Goal: Information Seeking & Learning: Understand process/instructions

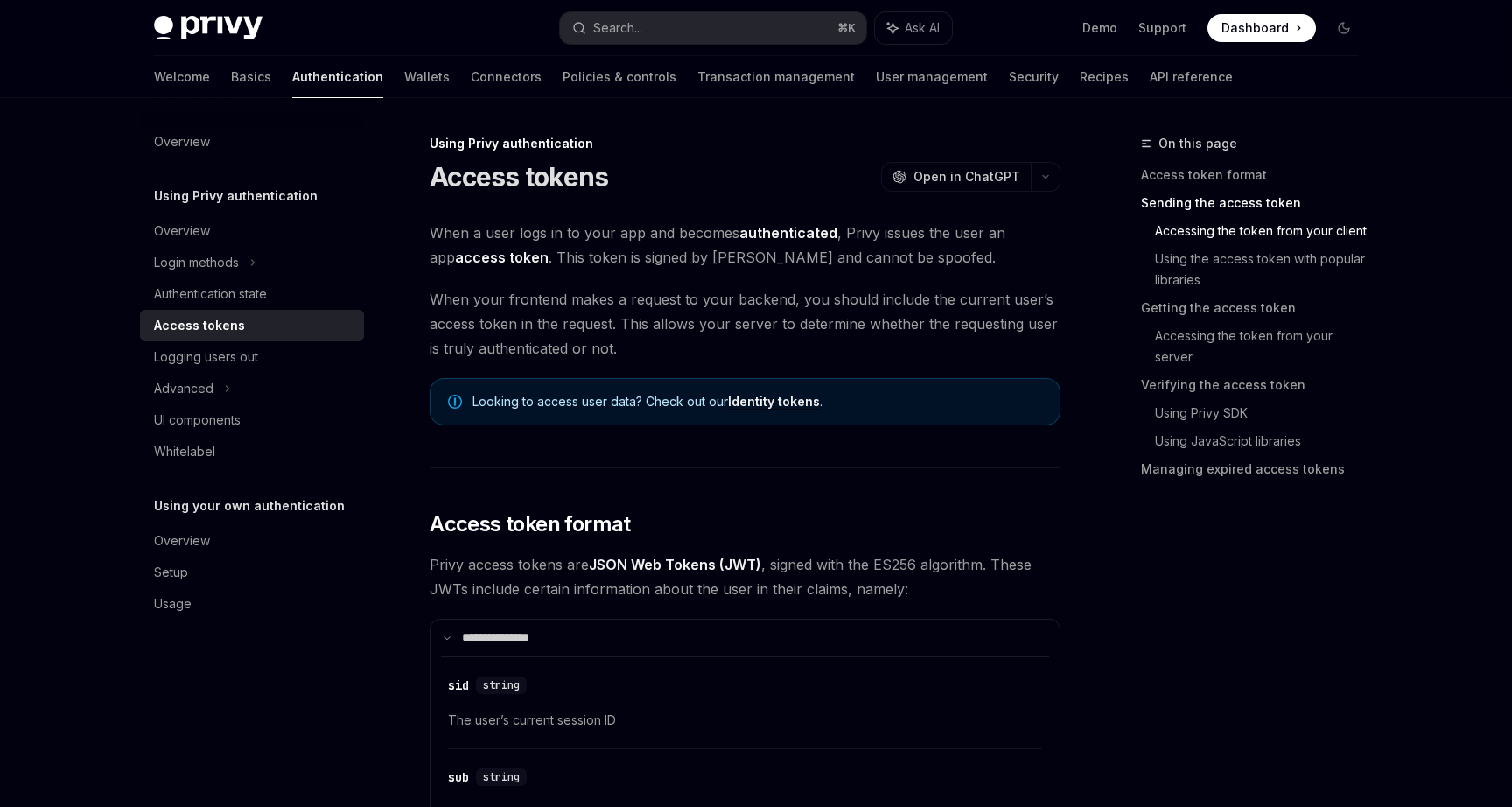
scroll to position [1379, 0]
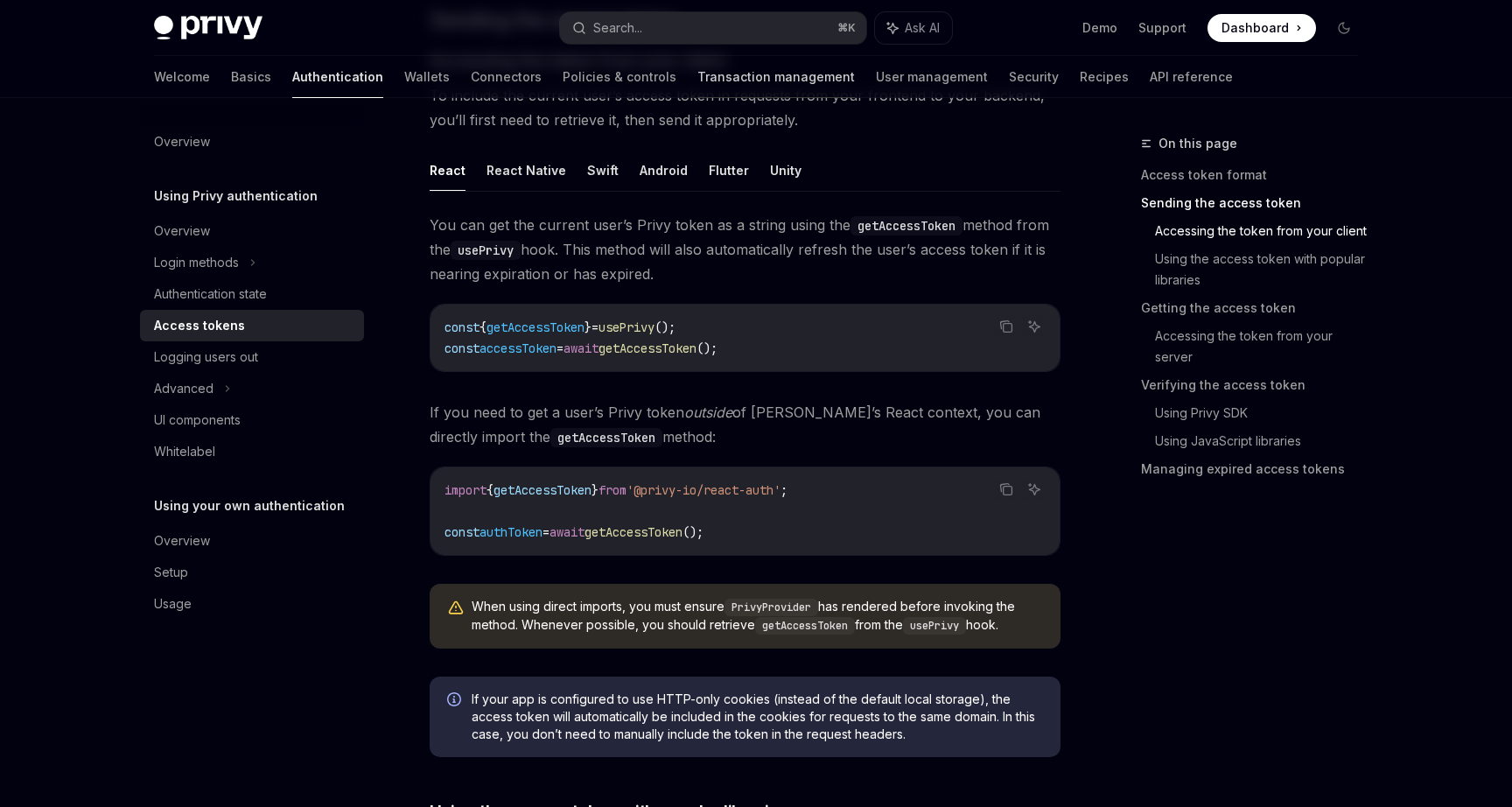
click at [698, 84] on link "Transaction management" at bounding box center [776, 76] width 157 height 42
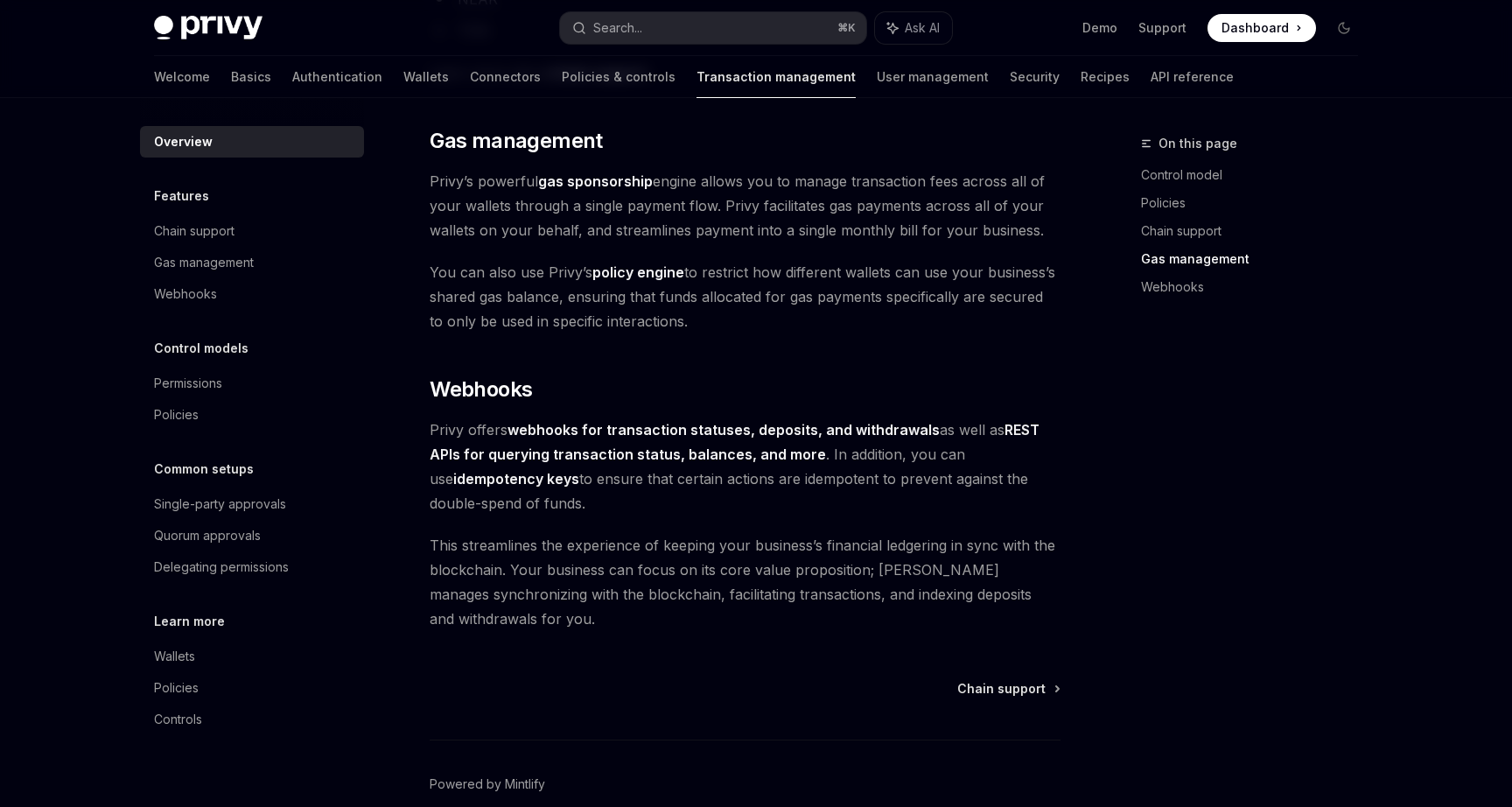
scroll to position [1474, 0]
click at [170, 654] on div "Wallets" at bounding box center [174, 657] width 41 height 21
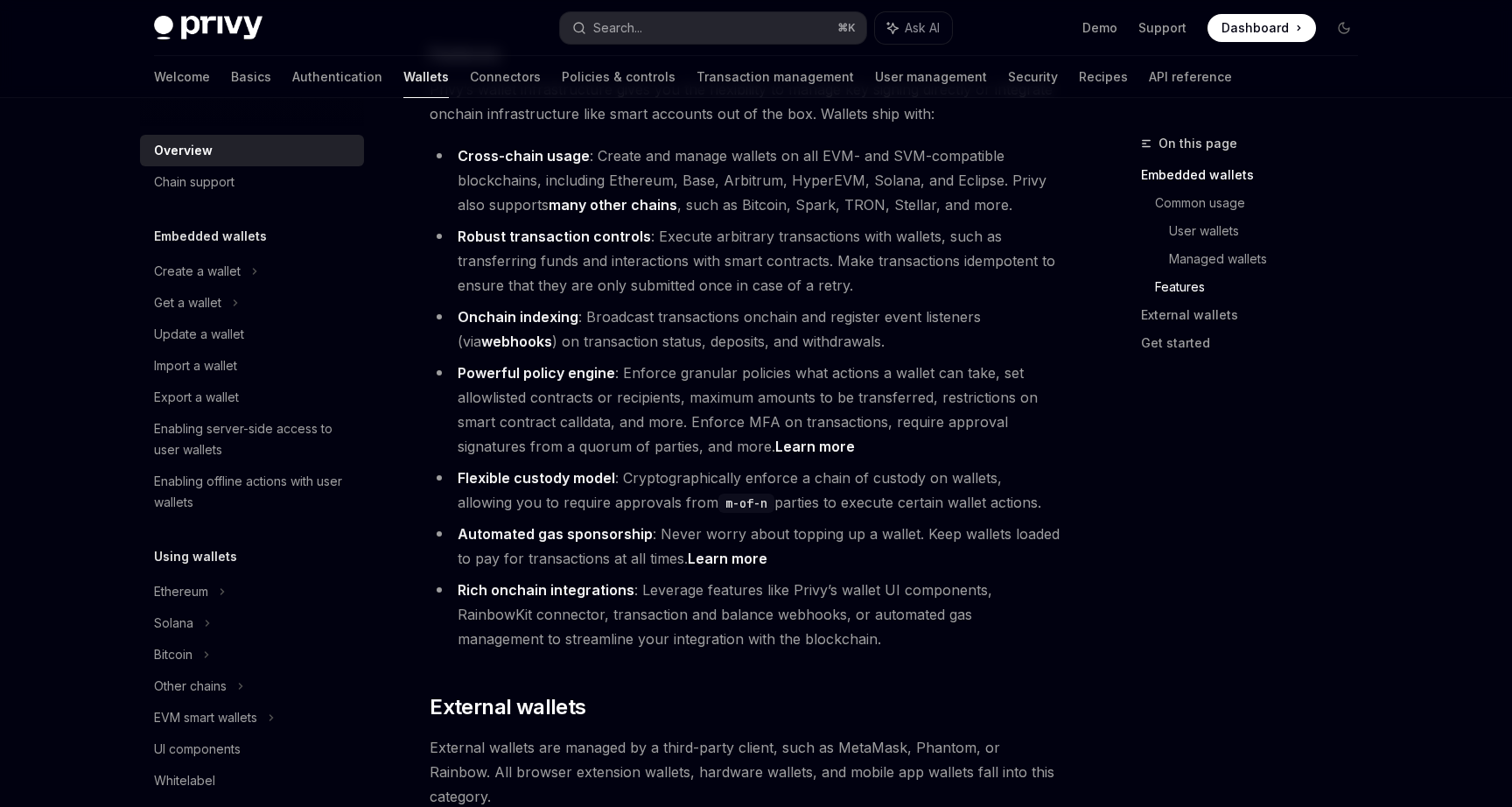
scroll to position [2047, 0]
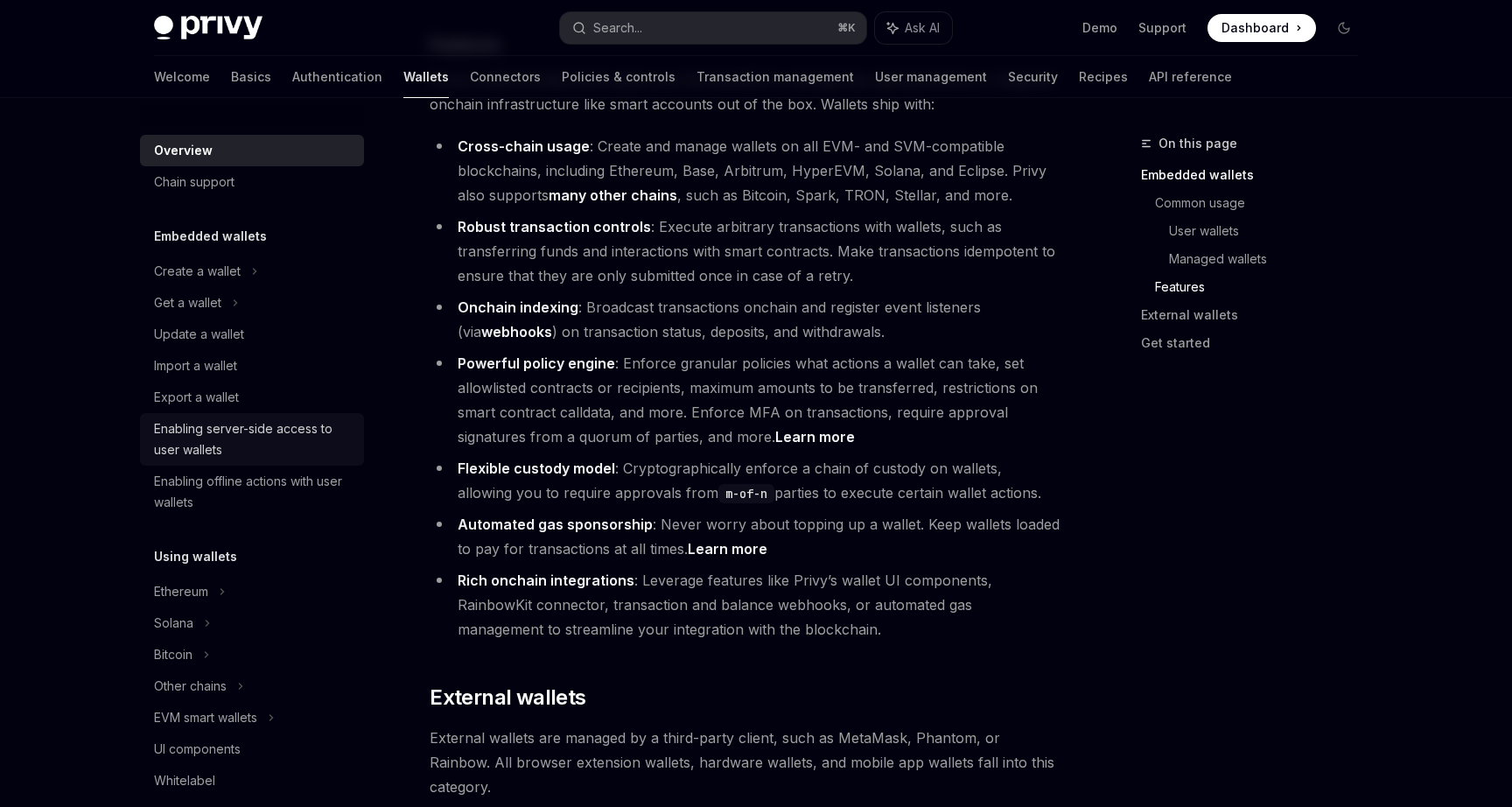
click at [252, 441] on div "Enabling server-side access to user wallets" at bounding box center [253, 439] width 199 height 42
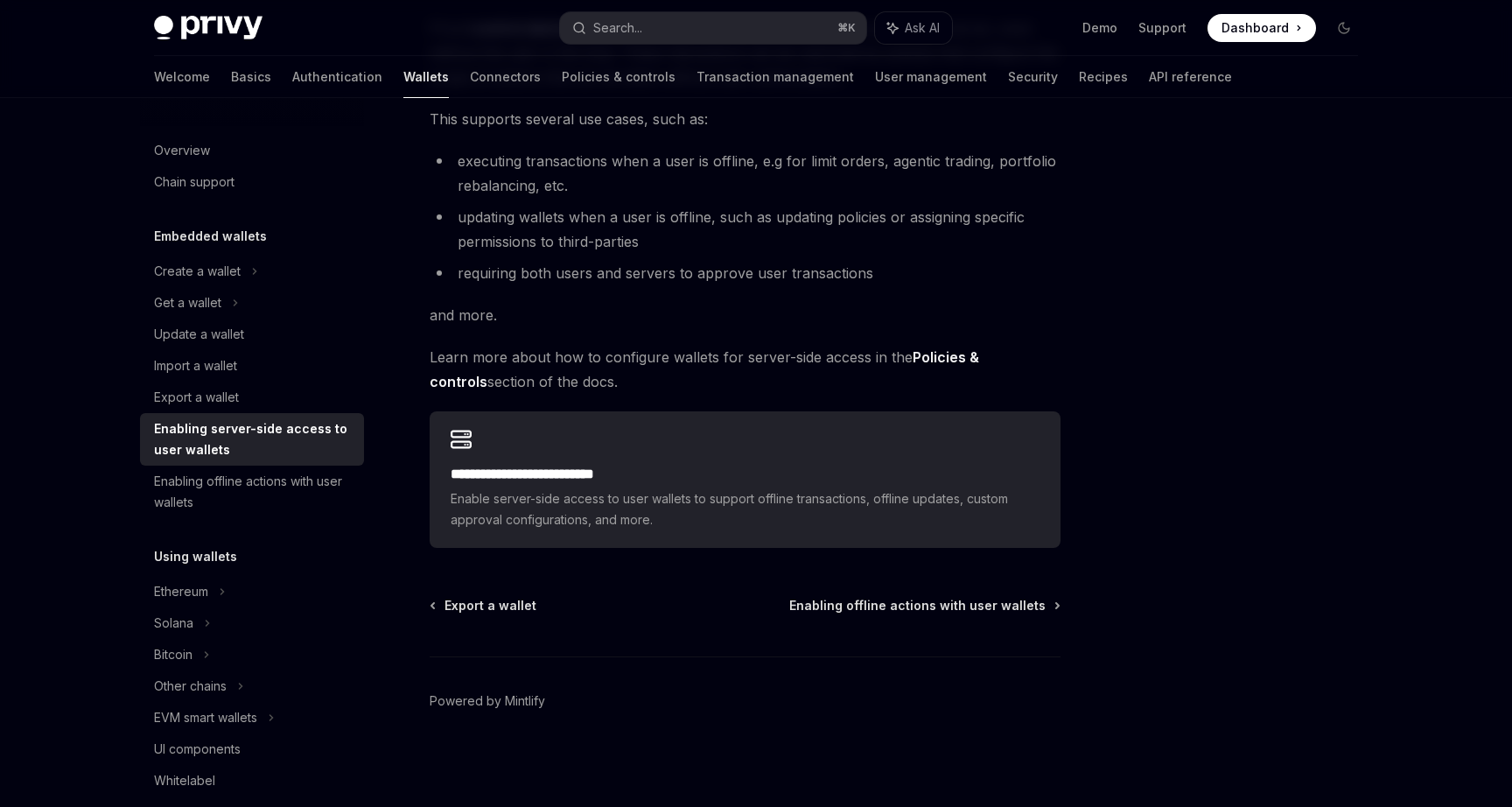
scroll to position [237, 0]
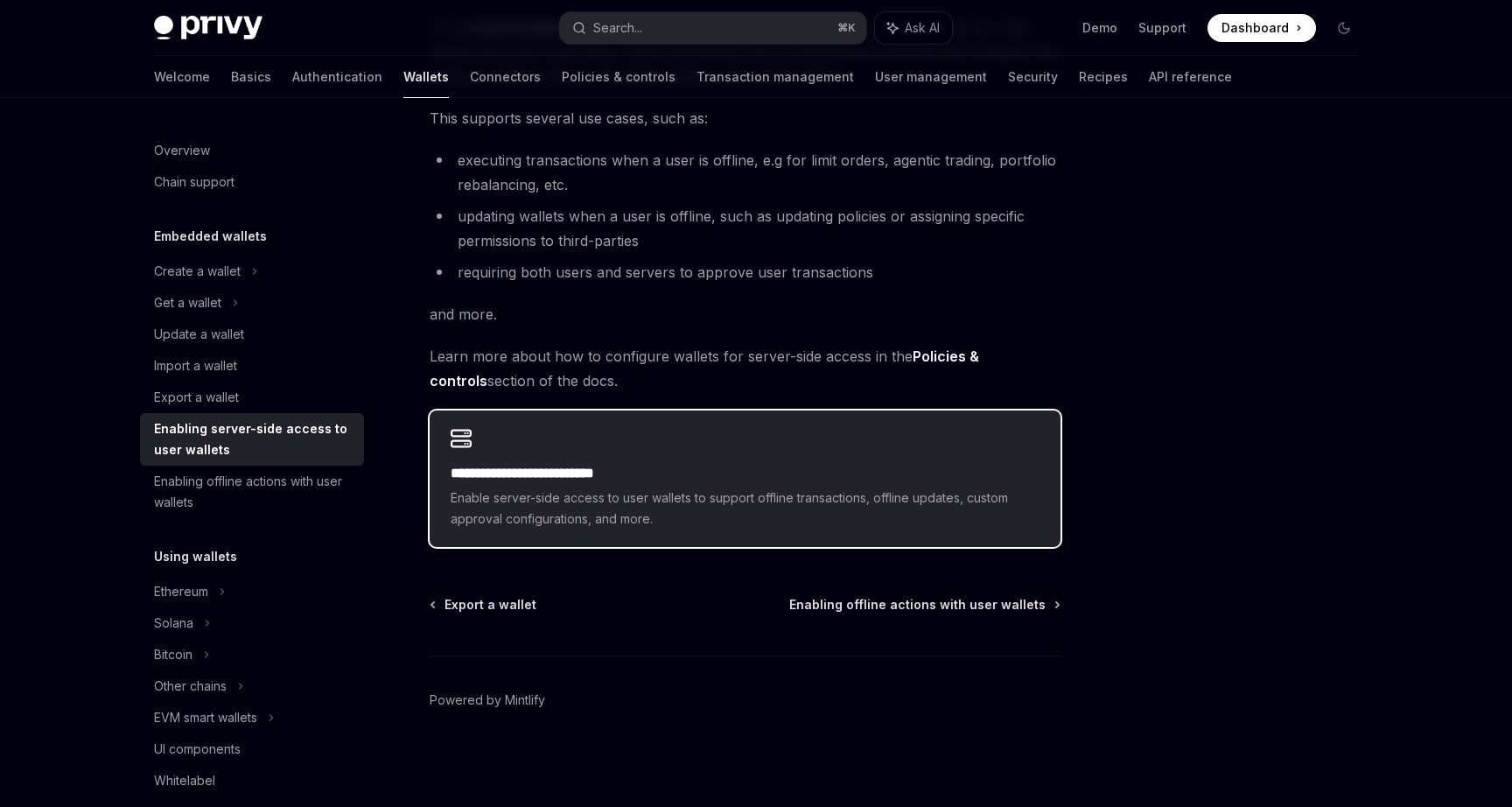
click at [645, 478] on h2 "**********" at bounding box center [745, 474] width 589 height 21
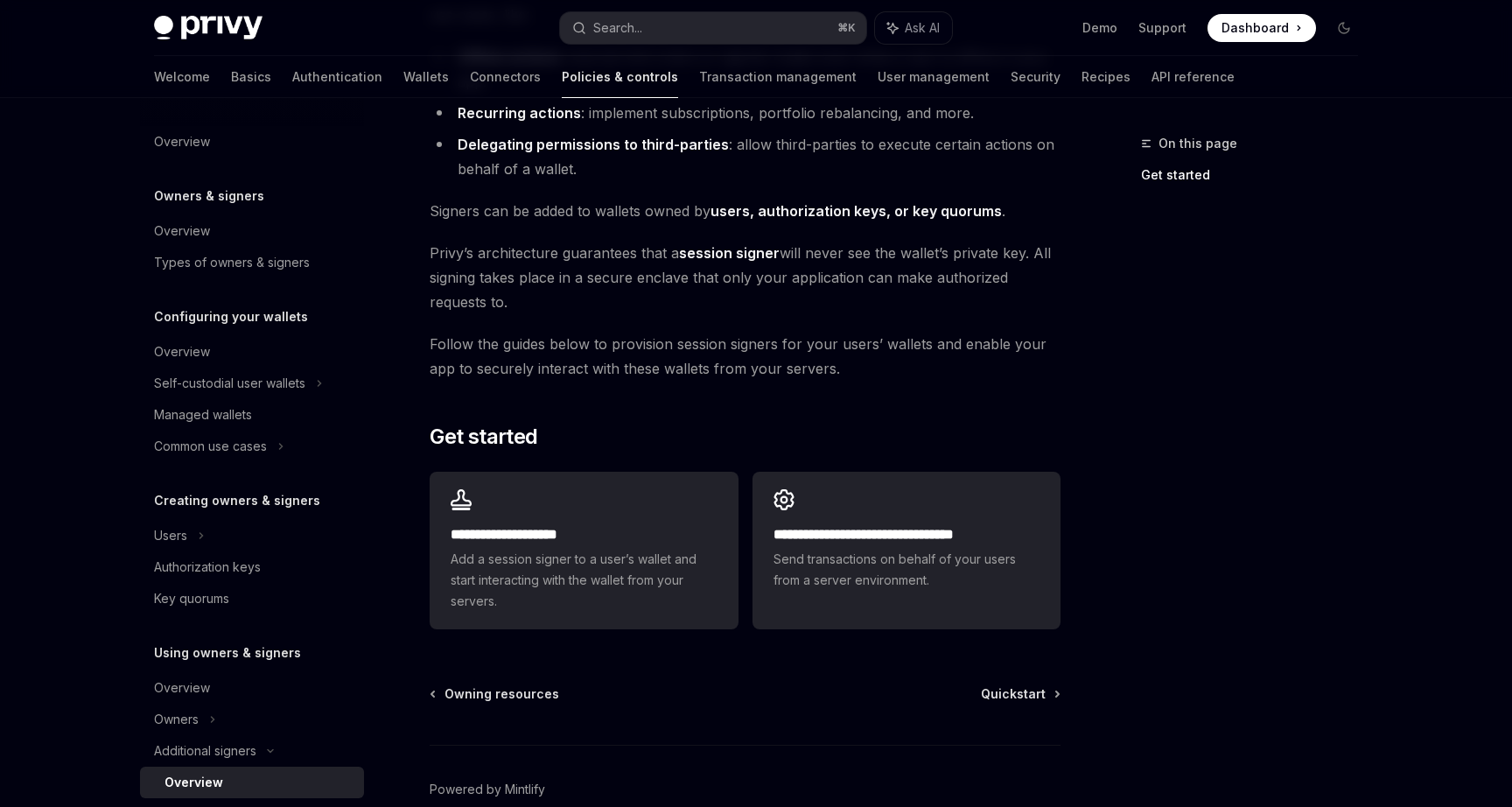
scroll to position [269, 0]
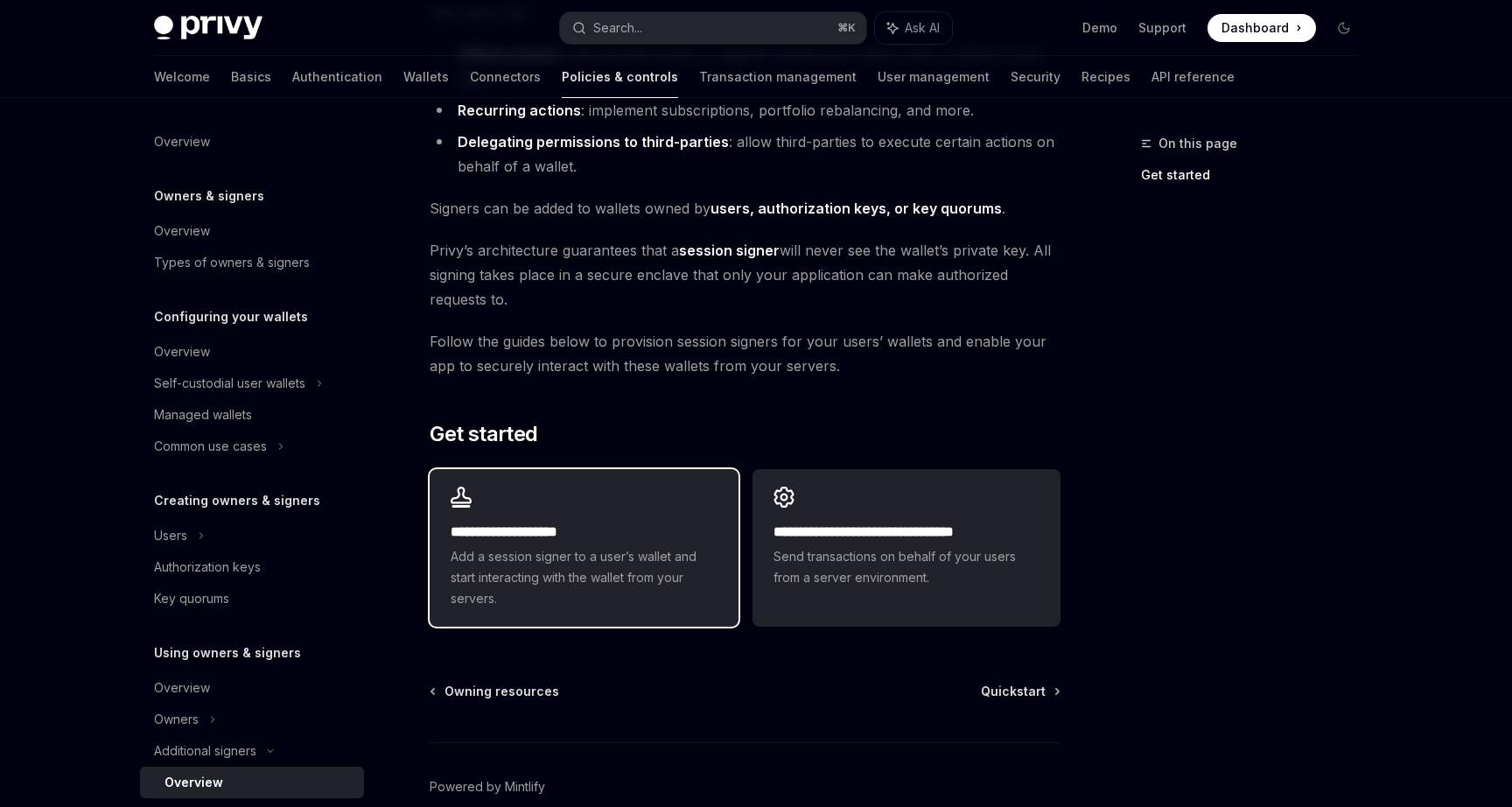
click at [580, 522] on h2 "**********" at bounding box center [583, 532] width 266 height 21
type textarea "*"
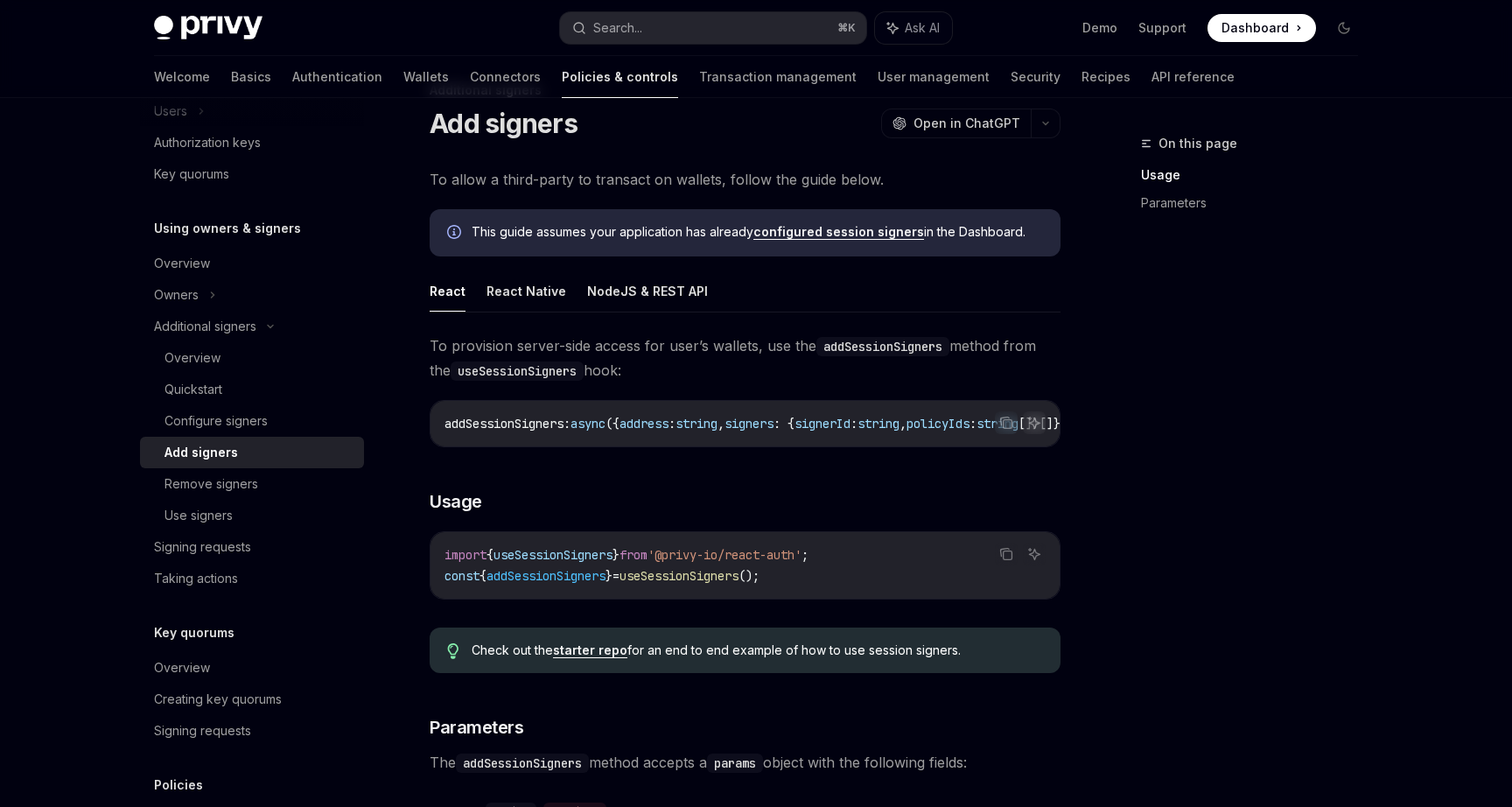
scroll to position [62, 0]
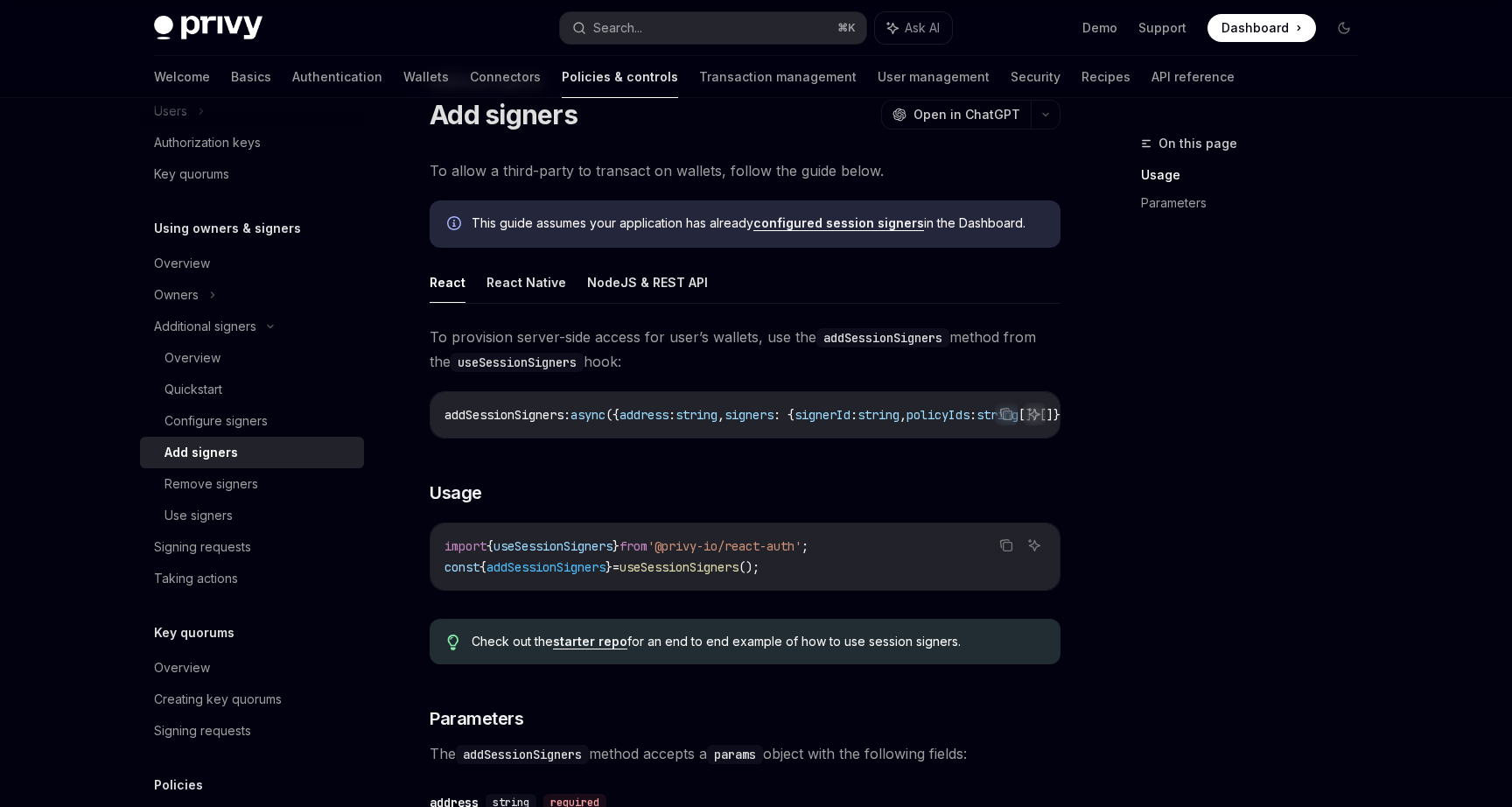
click at [833, 224] on link "configured session signers" at bounding box center [839, 223] width 171 height 16
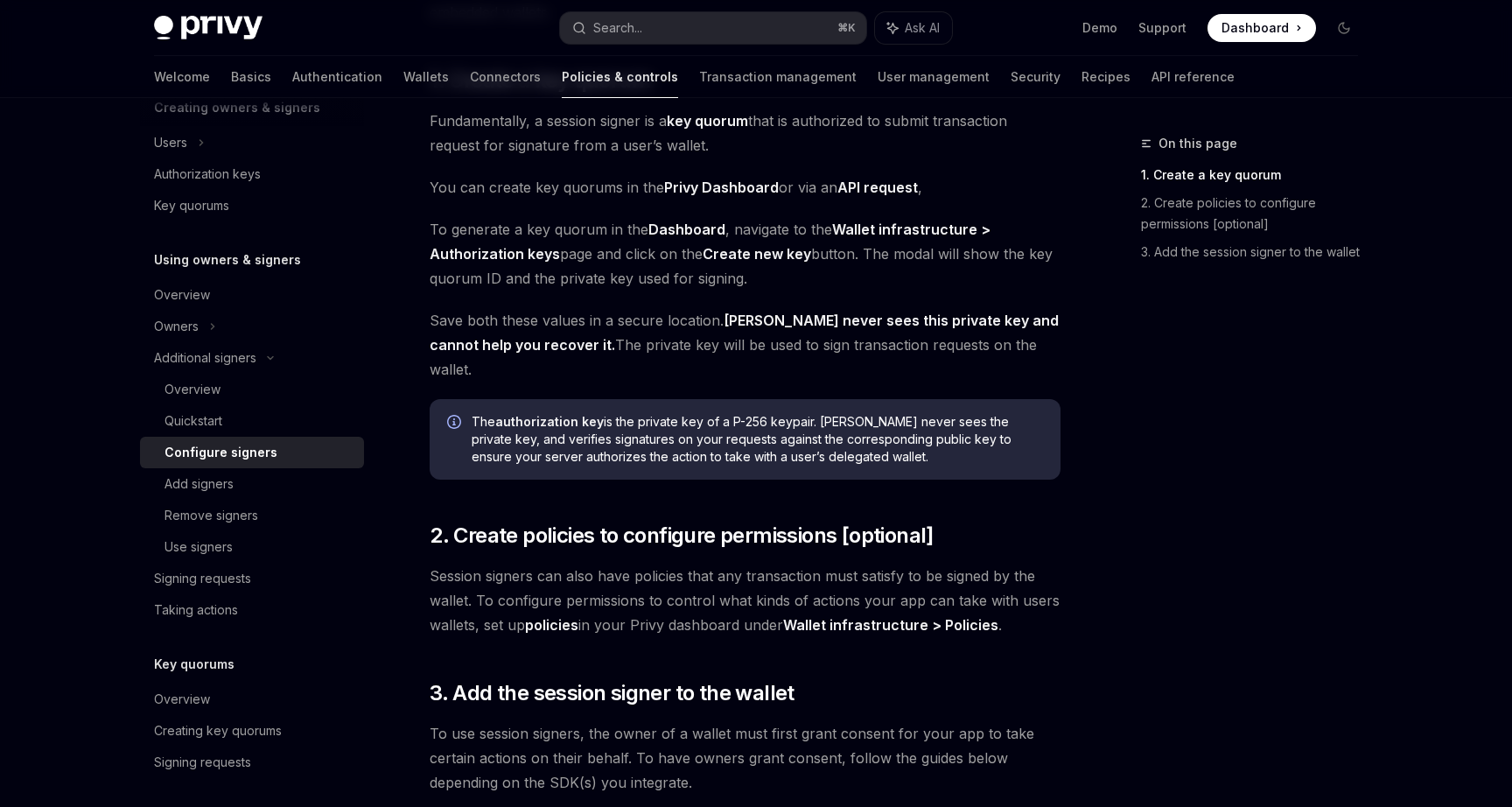
scroll to position [468, 0]
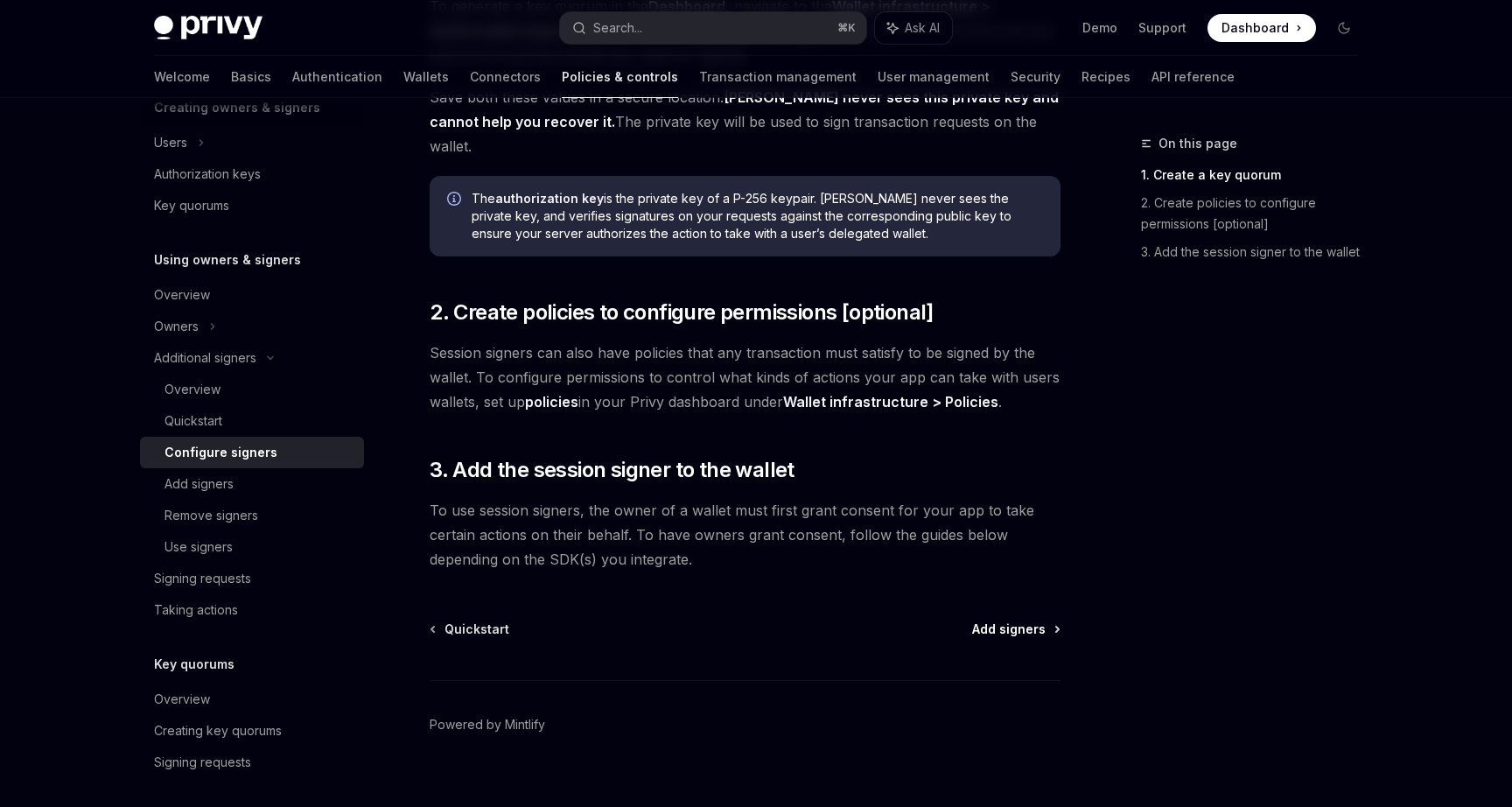
click at [1014, 620] on span "Add signers" at bounding box center [1009, 629] width 74 height 18
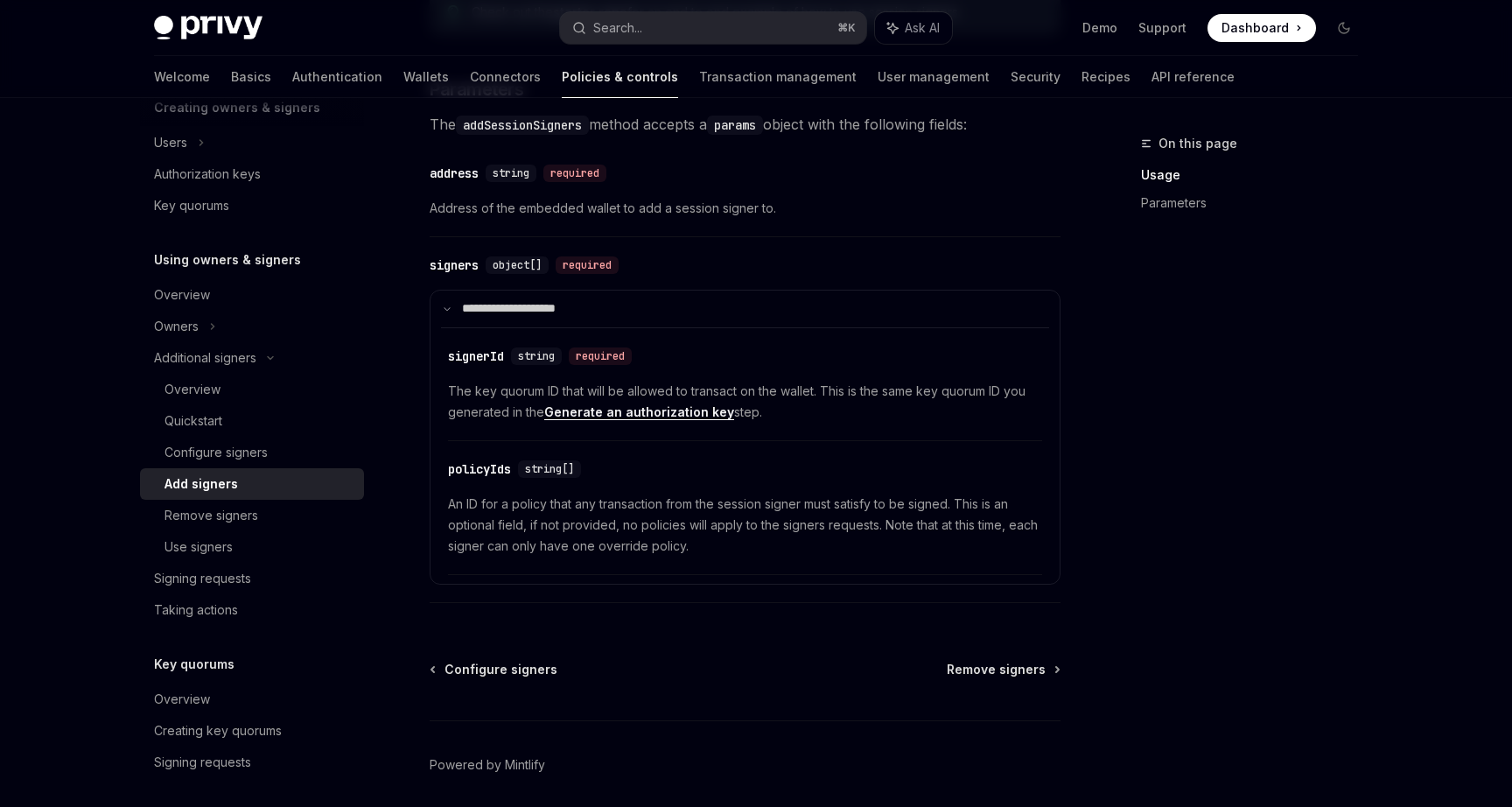
scroll to position [763, 0]
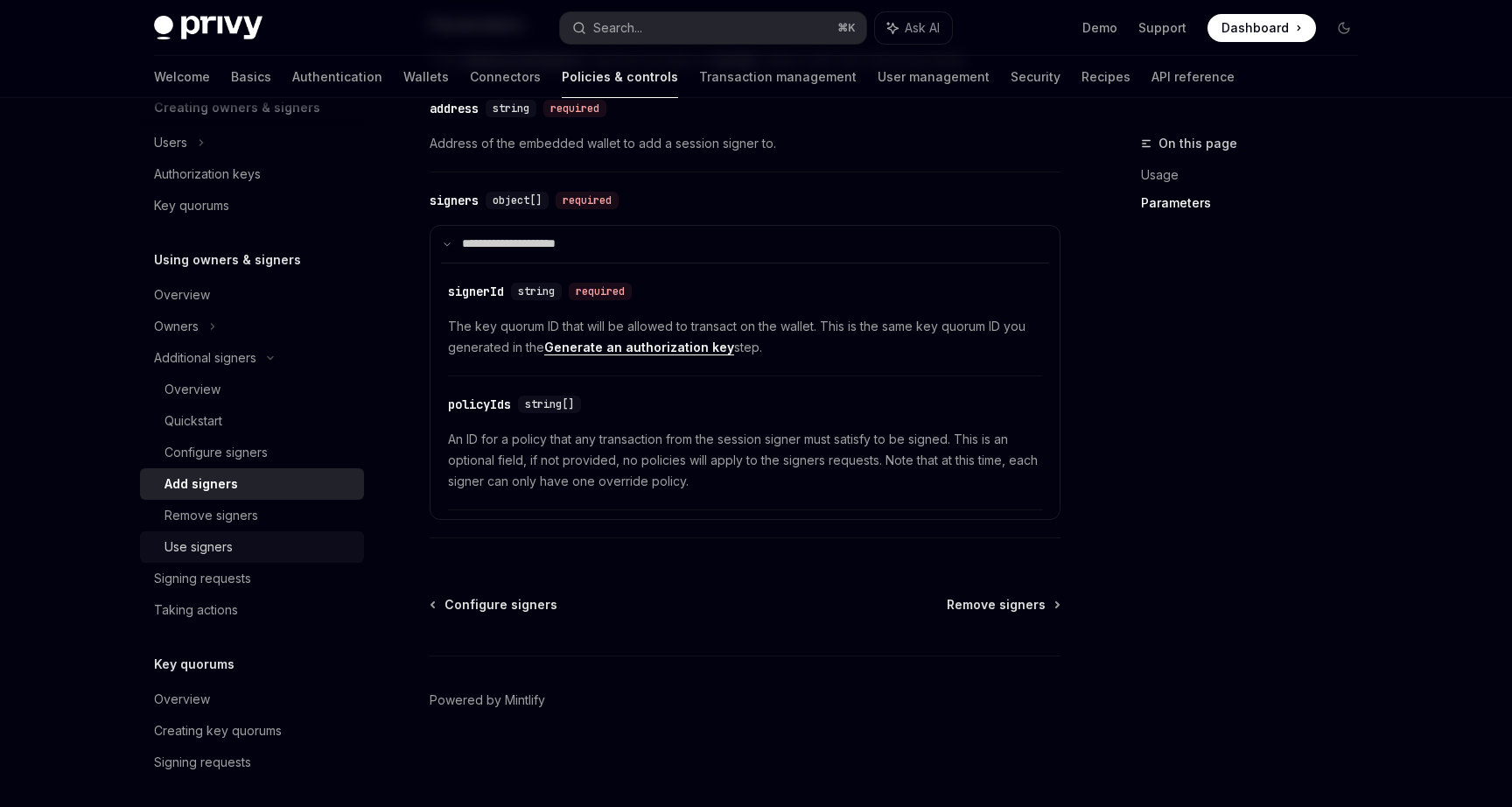
click at [219, 543] on div "Use signers" at bounding box center [198, 547] width 68 height 21
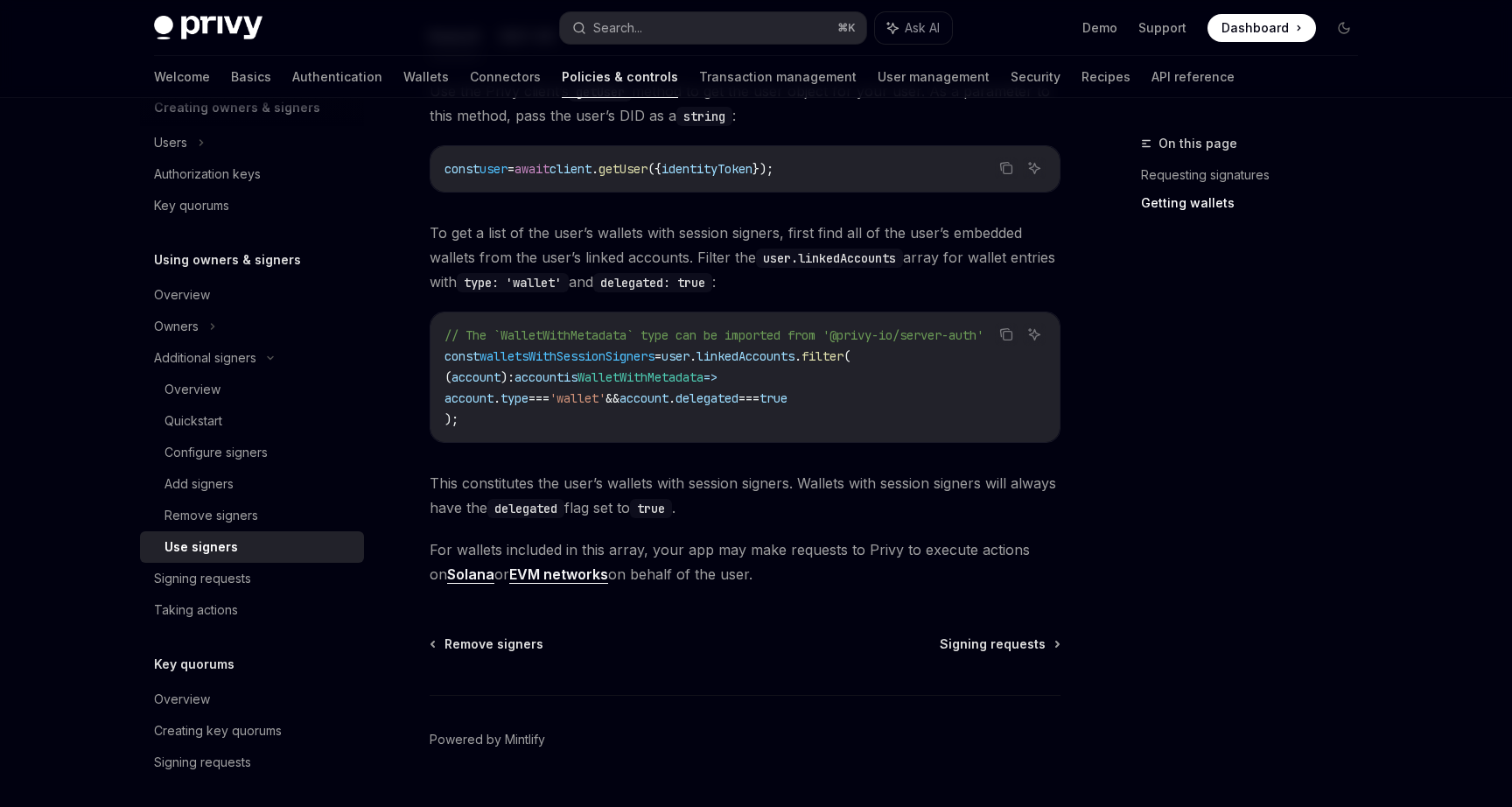
scroll to position [766, 0]
drag, startPoint x: 749, startPoint y: 377, endPoint x: 540, endPoint y: 381, distance: 209.0
click at [540, 381] on span "( account ) : account is WalletWithMetadata =>" at bounding box center [580, 379] width 273 height 16
copy span "account is WalletWithMetadat"
click at [742, 345] on code "// The `WalletWithMetadata` type can be imported from '@privy-io/server-auth' c…" at bounding box center [745, 379] width 601 height 105
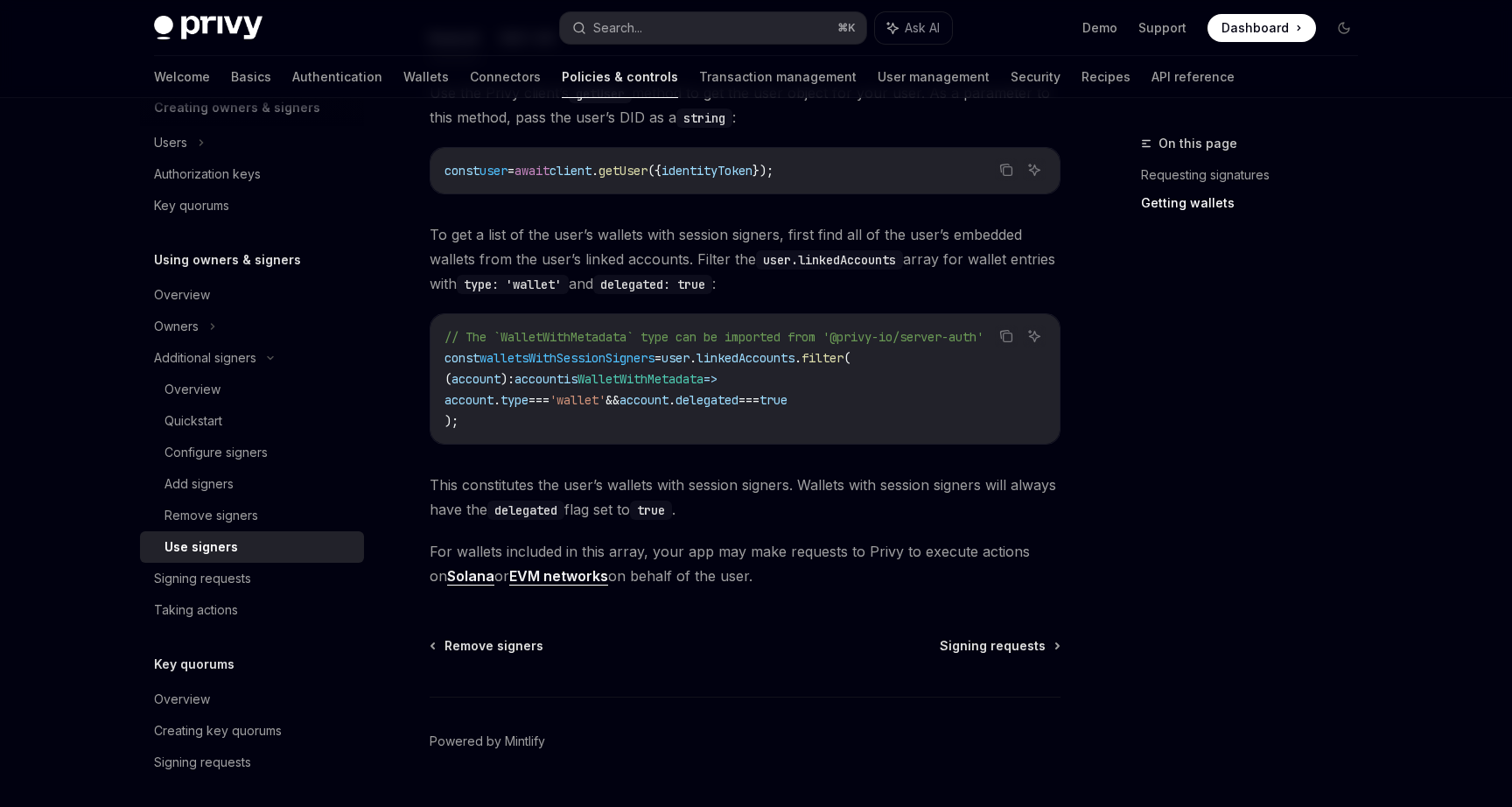
drag, startPoint x: 754, startPoint y: 383, endPoint x: 540, endPoint y: 382, distance: 214.0
click at [539, 382] on span "( account ) : account is WalletWithMetadata =>" at bounding box center [580, 379] width 273 height 16
copy span "account is WalletWithMetadata"
click at [814, 385] on code "// The `WalletWithMetadata` type can be imported from '@privy-io/server-auth' c…" at bounding box center [745, 379] width 601 height 105
drag, startPoint x: 753, startPoint y: 380, endPoint x: 460, endPoint y: 381, distance: 293.0
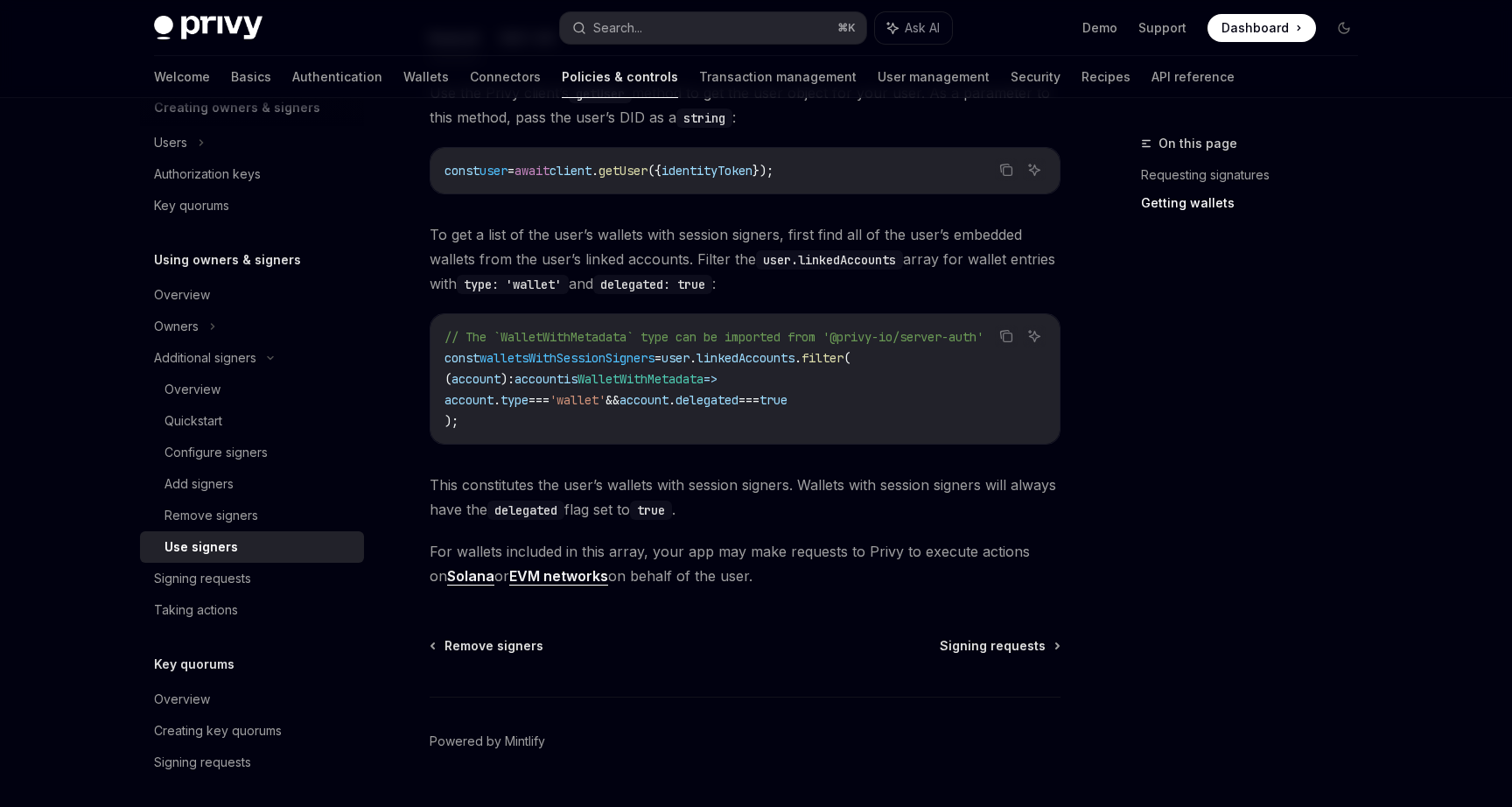
click at [460, 381] on span "( account ) : account is WalletWithMetadata =>" at bounding box center [580, 379] width 273 height 16
copy span "( account ) : account is WalletWithMetadata"
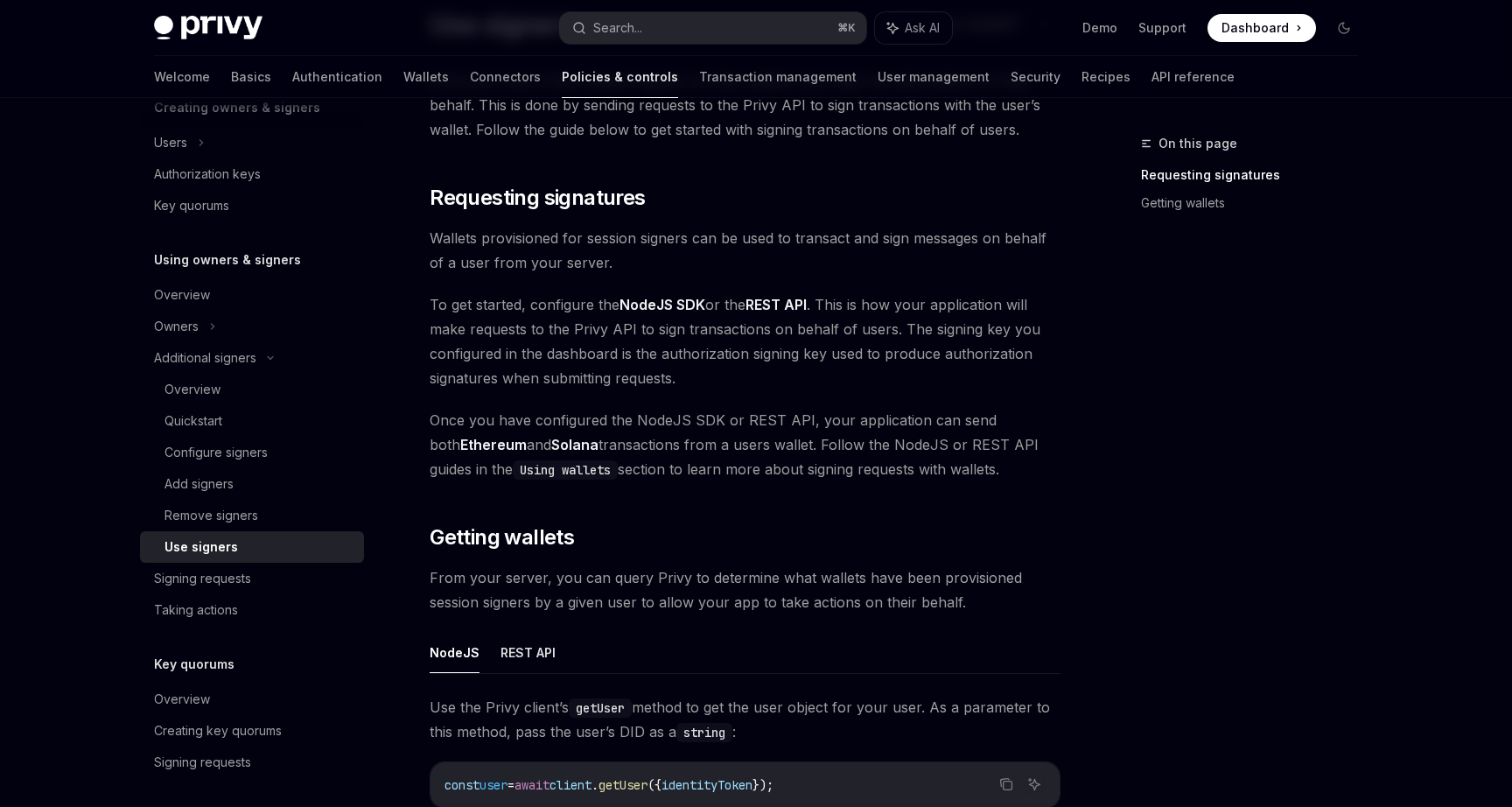
scroll to position [0, 0]
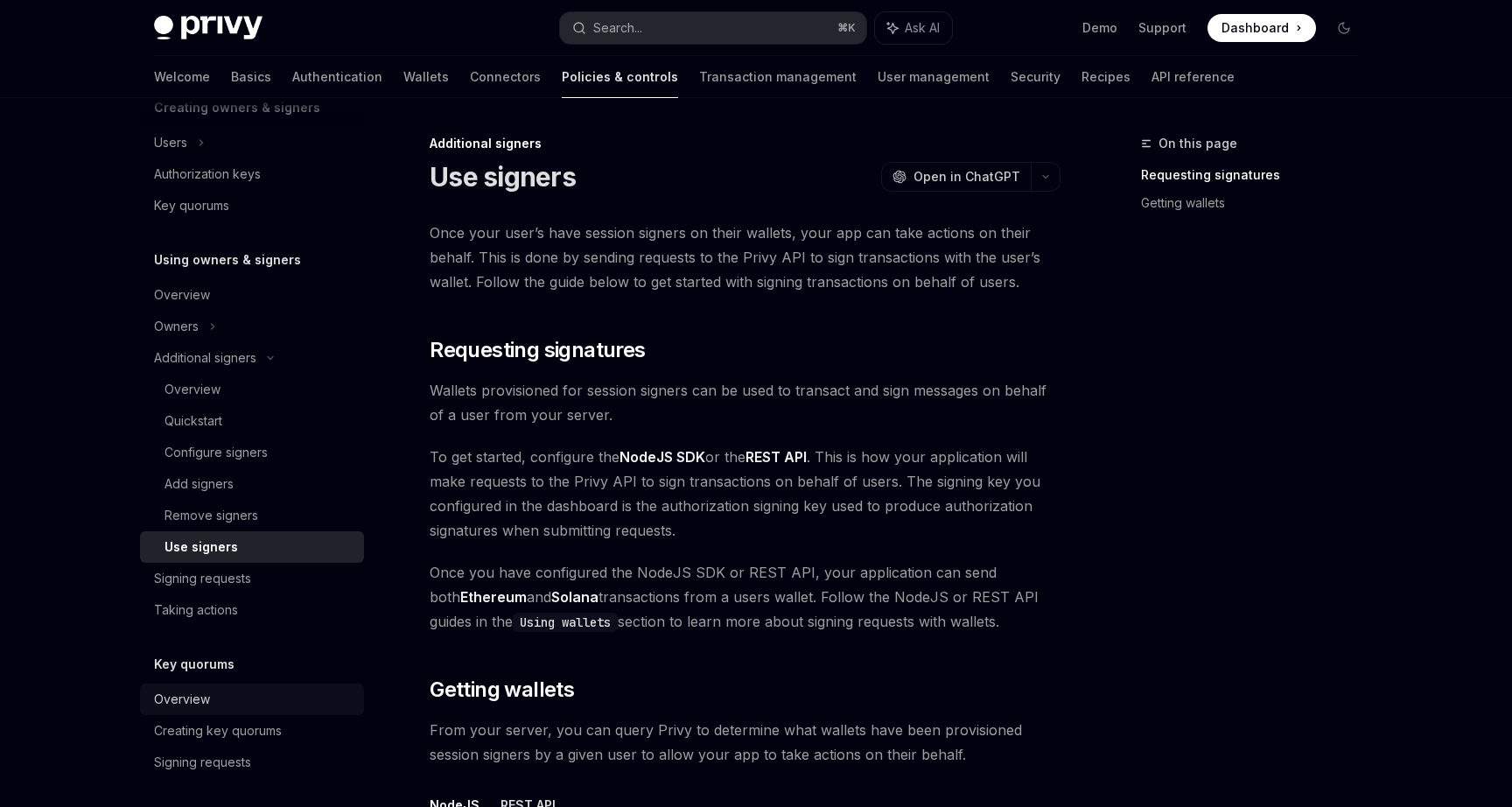
click at [212, 706] on div "Overview" at bounding box center [253, 699] width 199 height 21
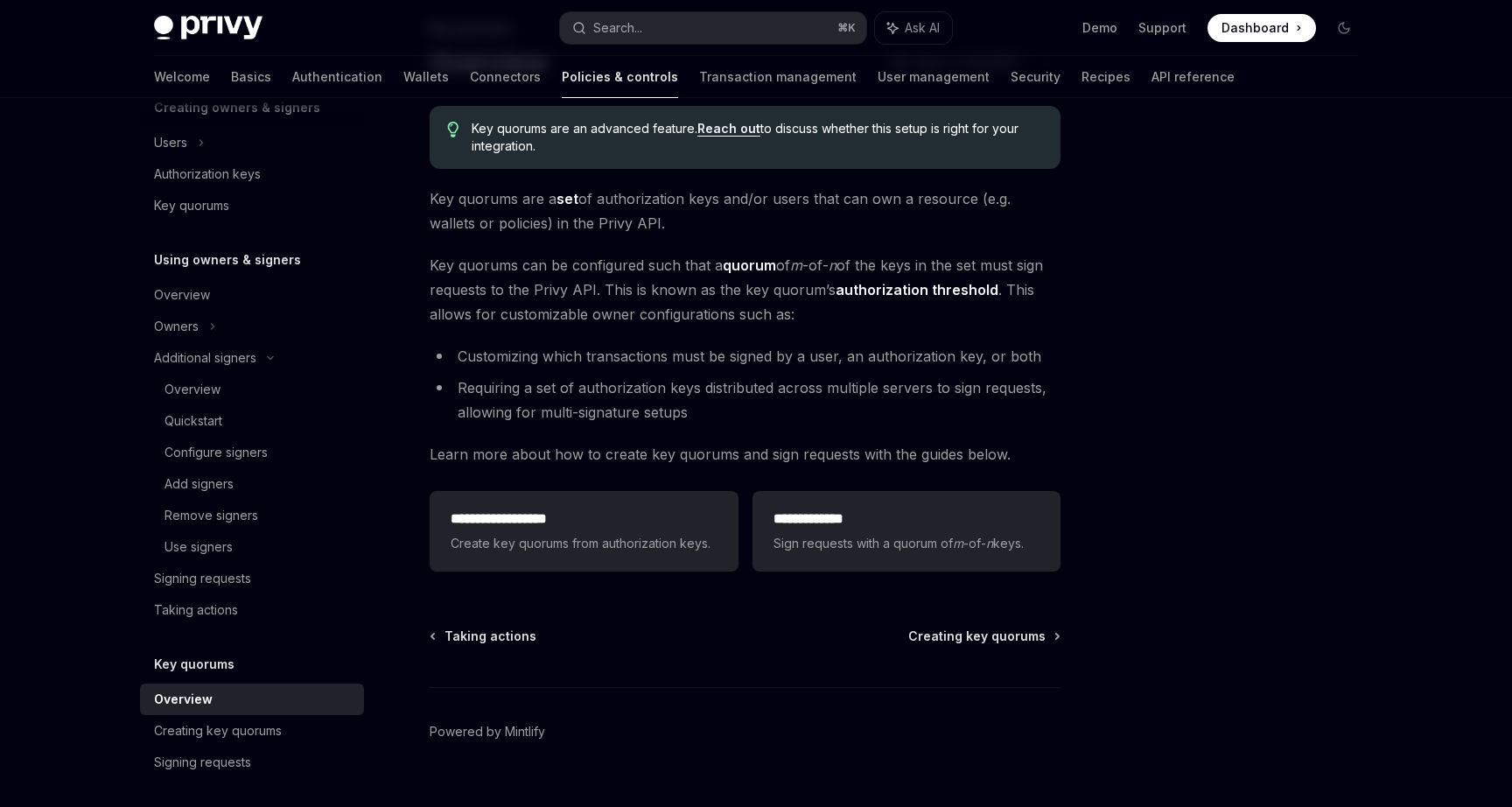
scroll to position [111, 0]
type textarea "*"
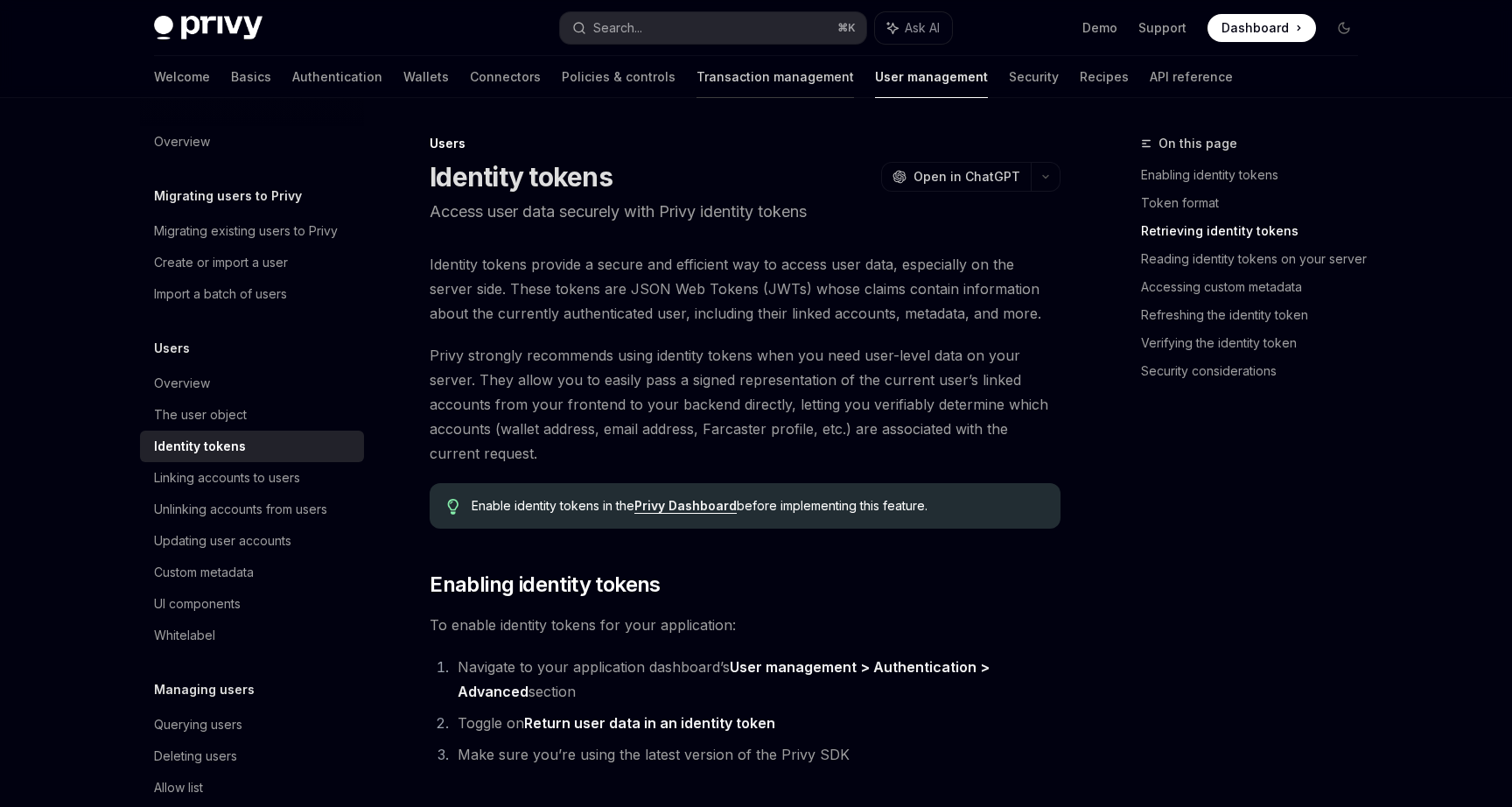
scroll to position [1600, 0]
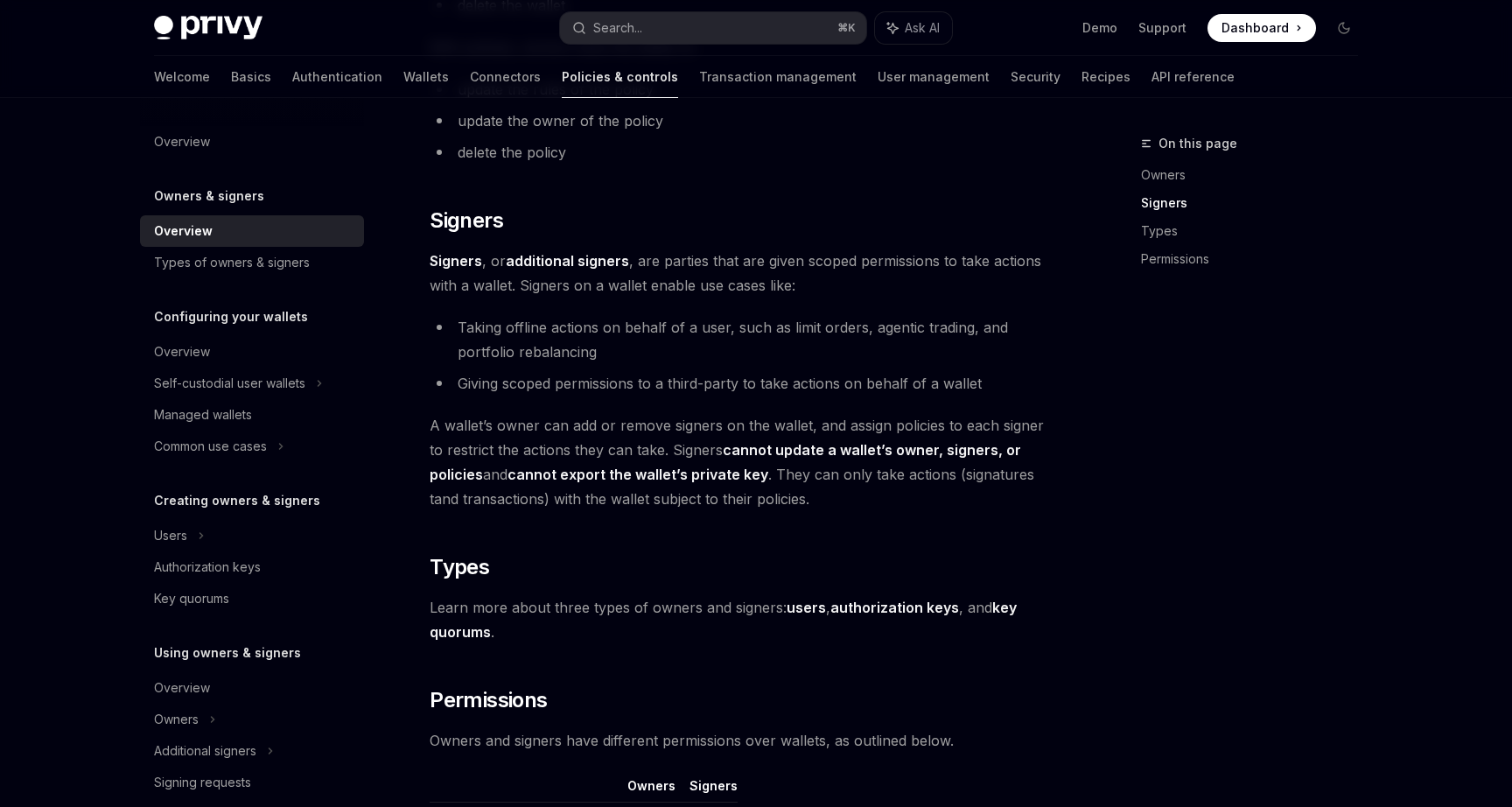
scroll to position [1406, 0]
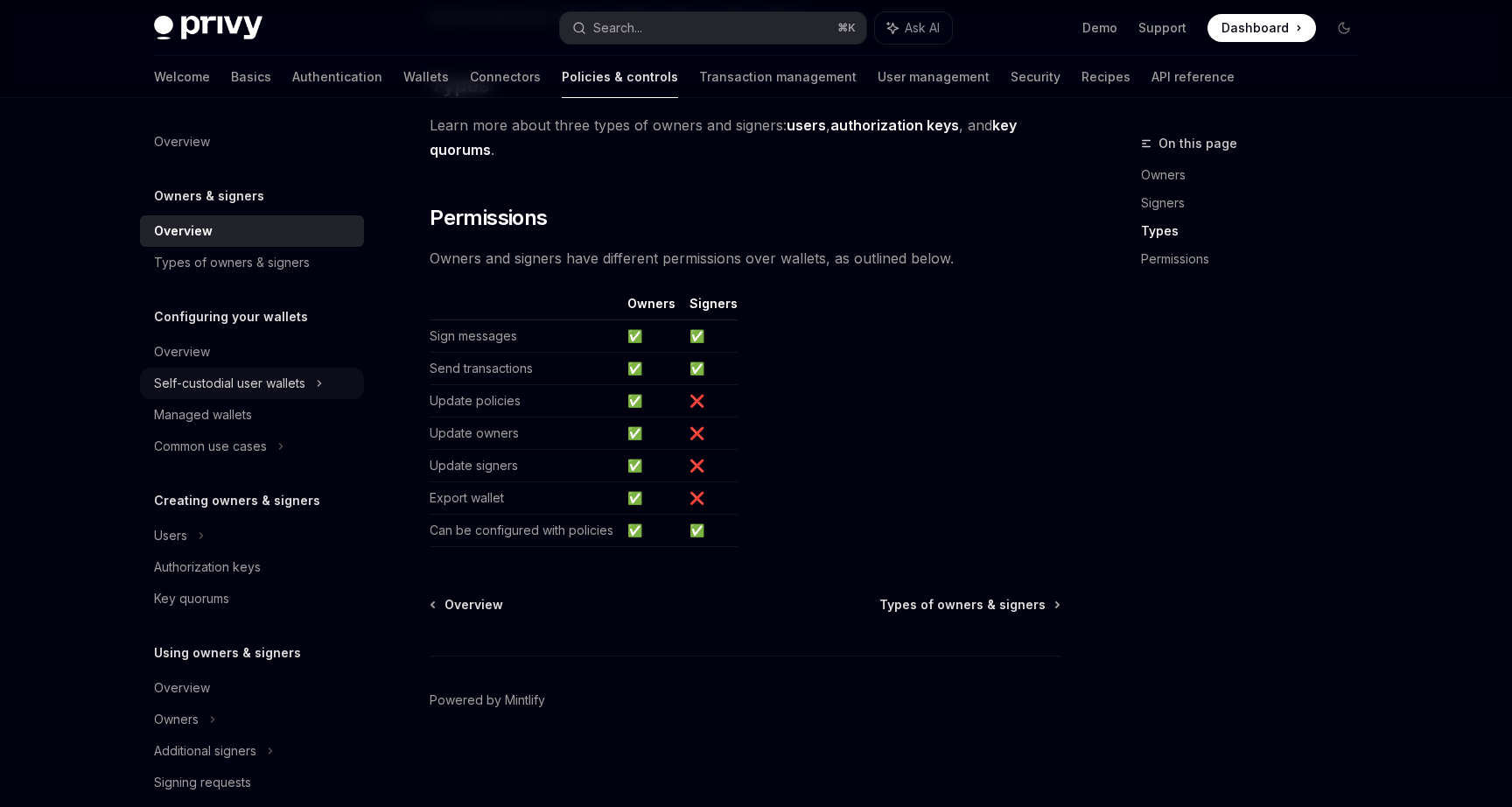
click at [252, 395] on div "Self-custodial user wallets" at bounding box center [252, 383] width 224 height 31
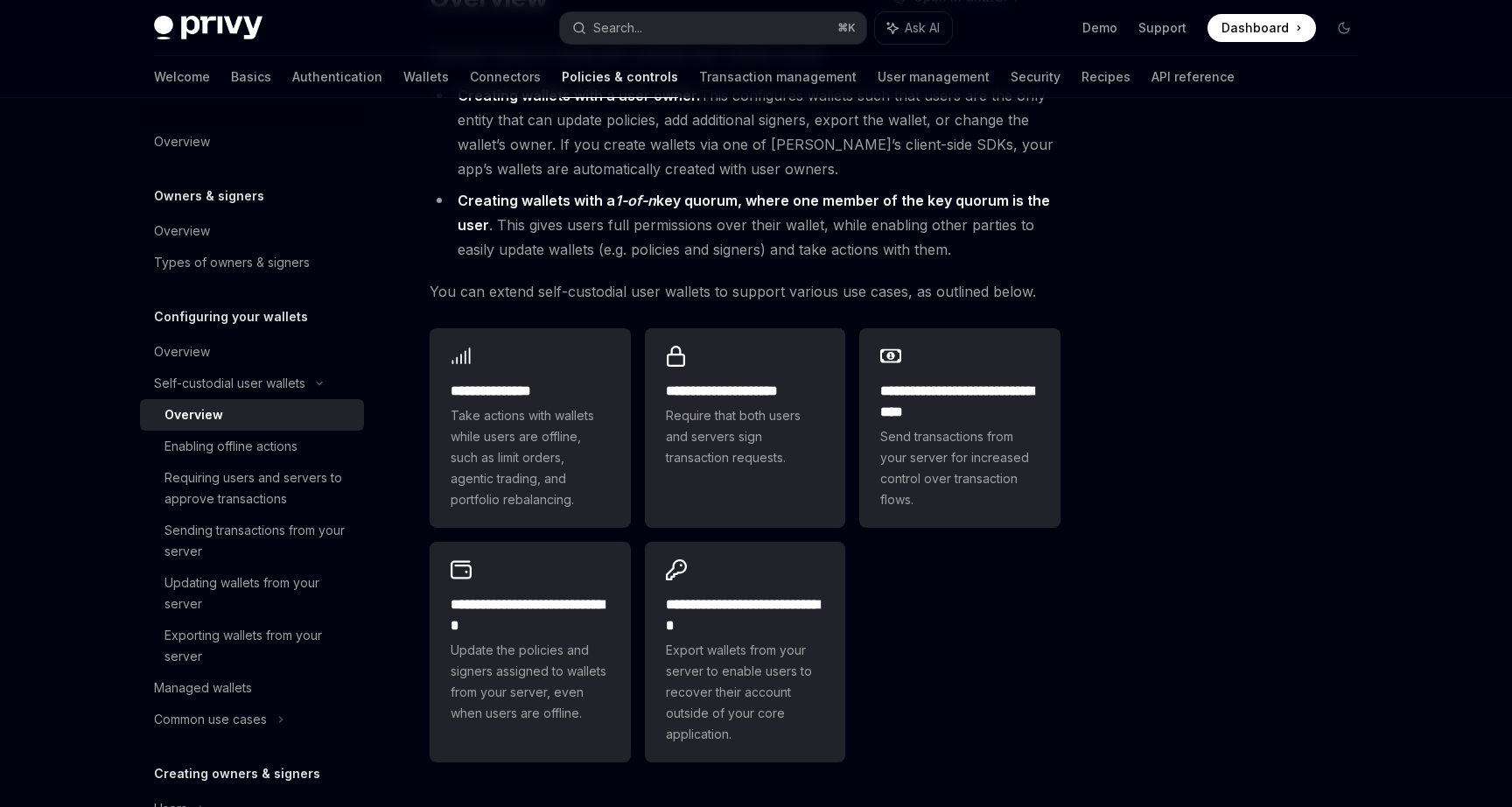
scroll to position [181, 0]
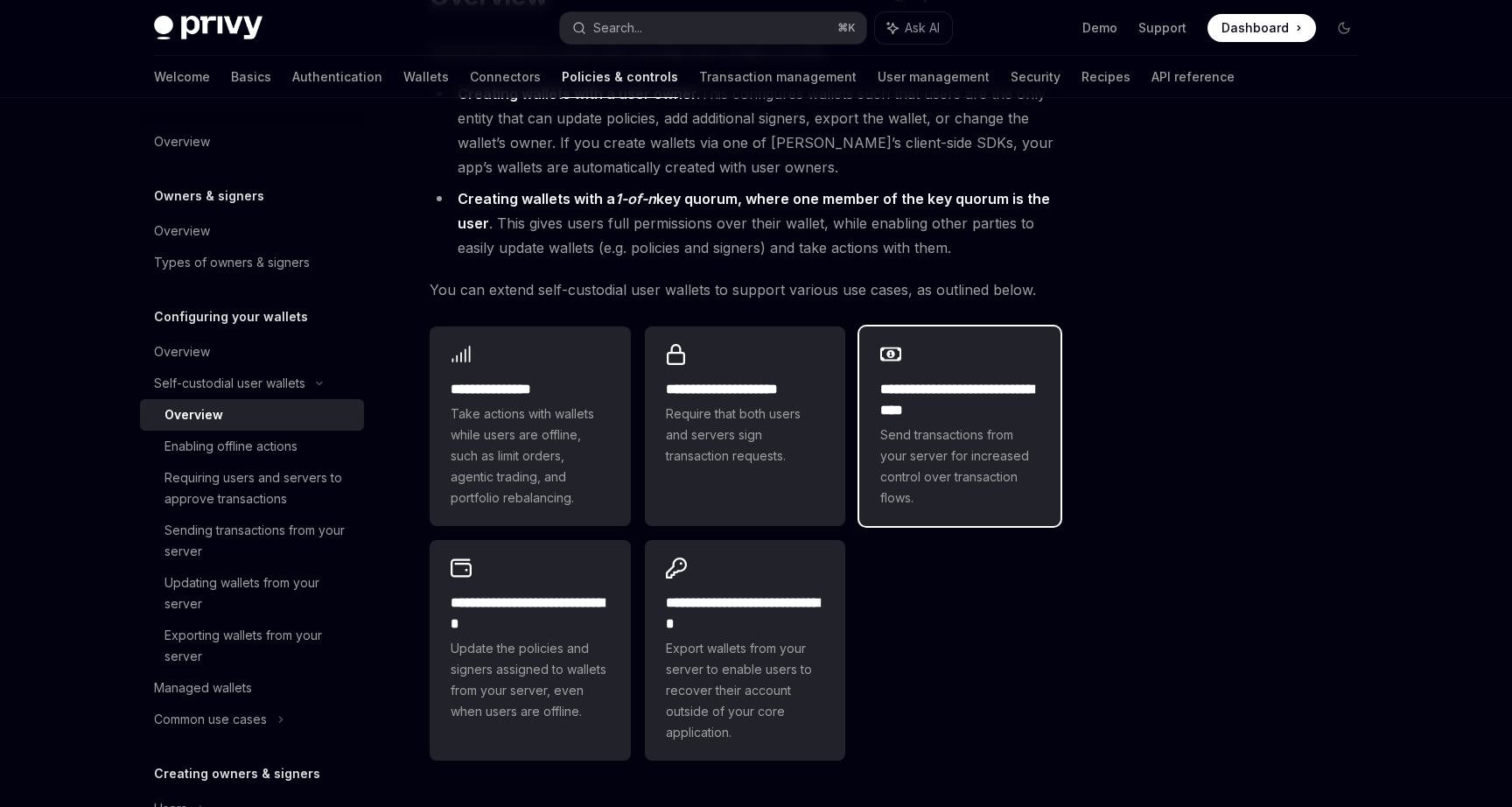
click at [941, 388] on h2 "**********" at bounding box center [959, 399] width 159 height 42
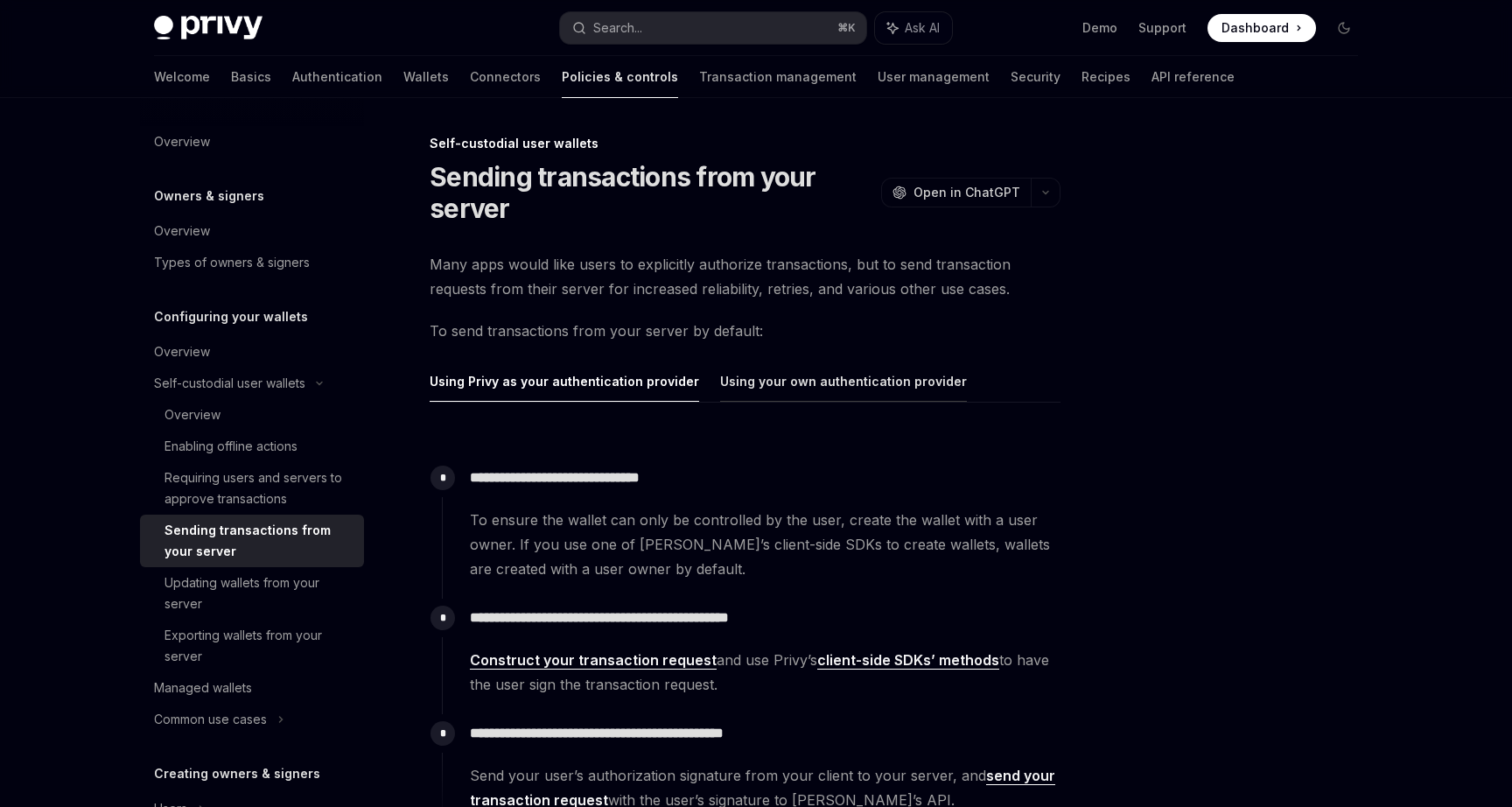
click at [772, 388] on button "Using your own authentication provider" at bounding box center [844, 381] width 247 height 41
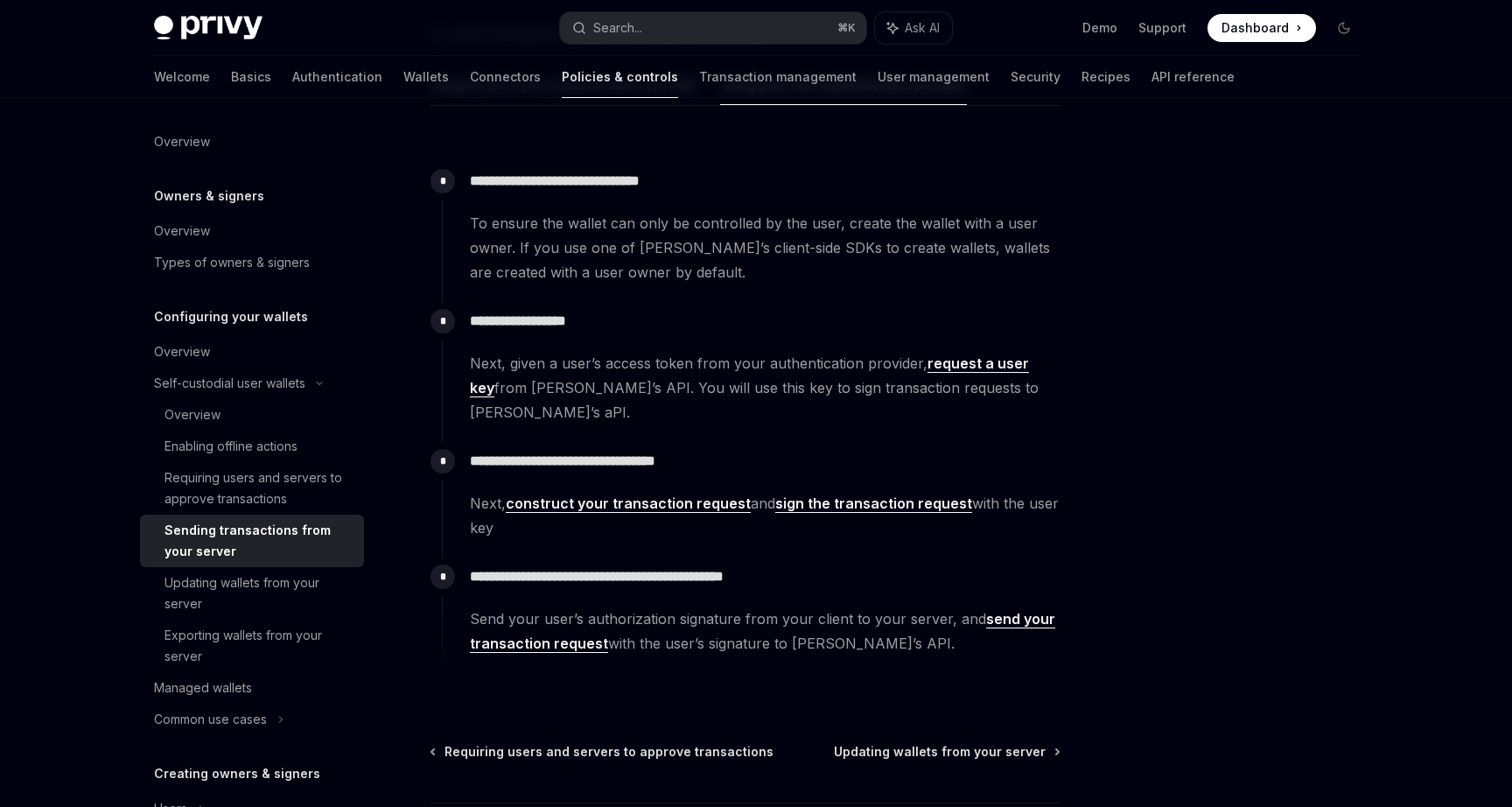
scroll to position [300, 0]
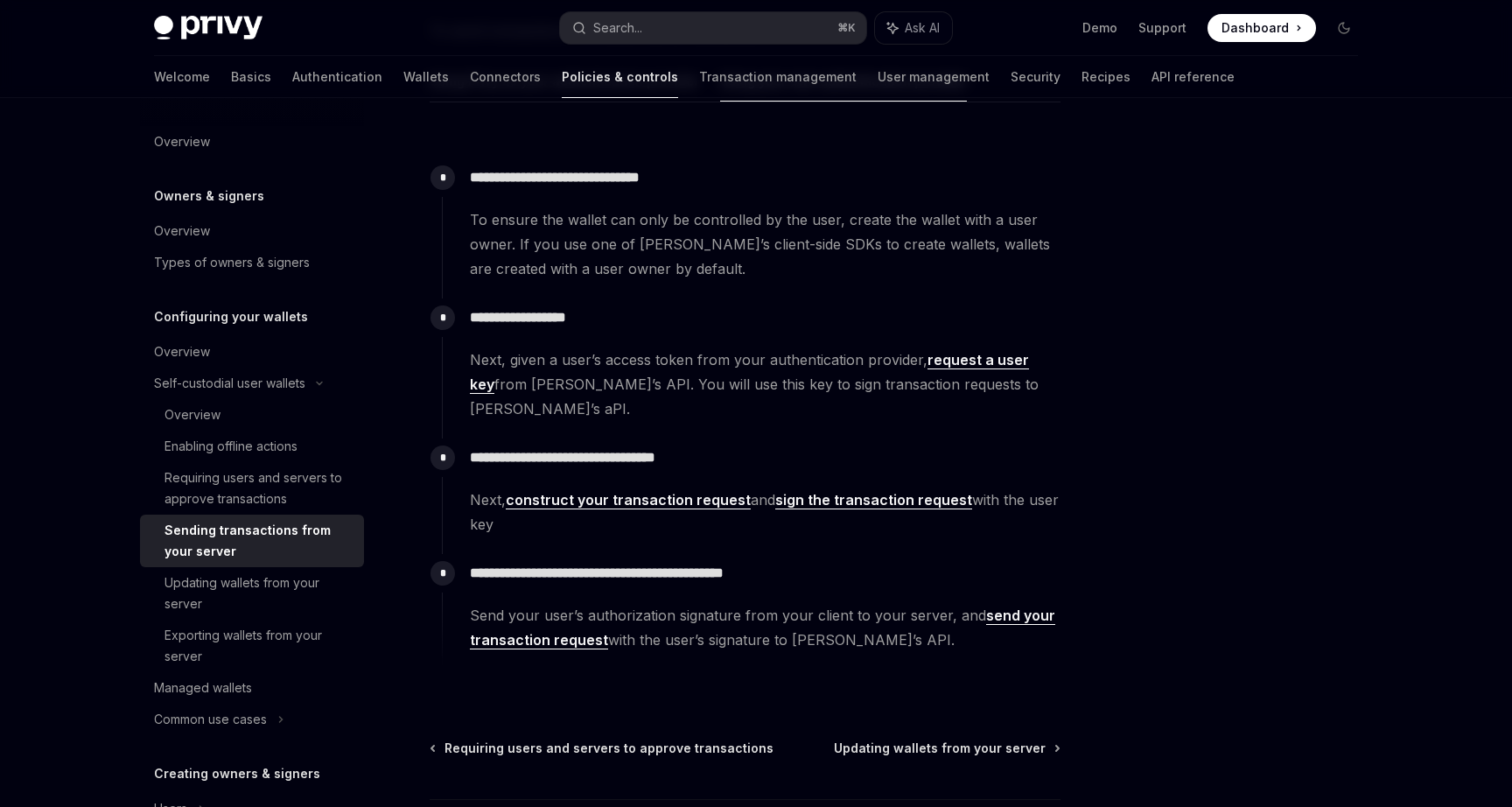
click at [988, 360] on link "request a user key" at bounding box center [749, 372] width 559 height 43
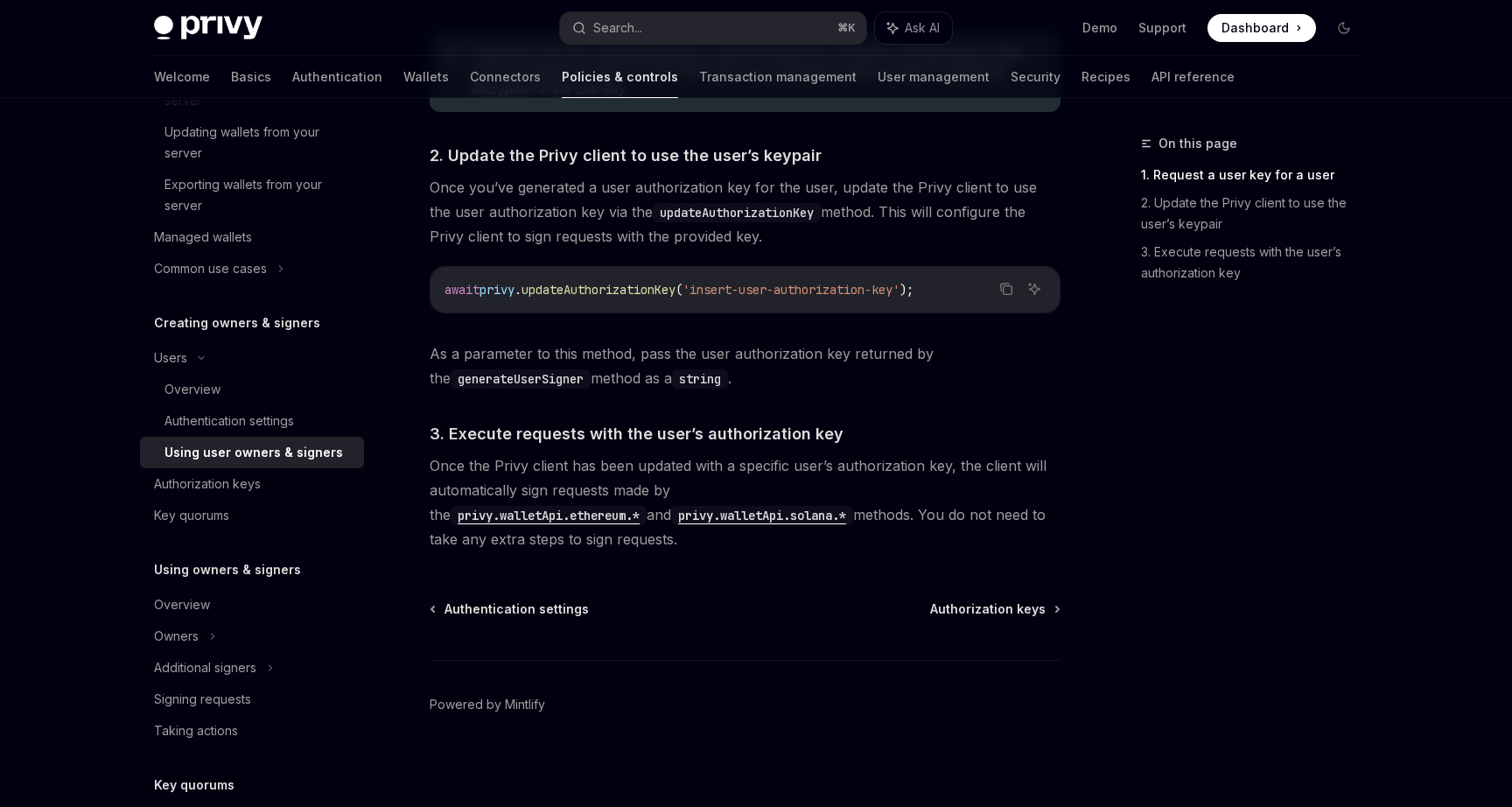
scroll to position [1263, 0]
click at [988, 611] on span "Authorization keys" at bounding box center [988, 608] width 116 height 18
type textarea "*"
